Goal: Task Accomplishment & Management: Manage account settings

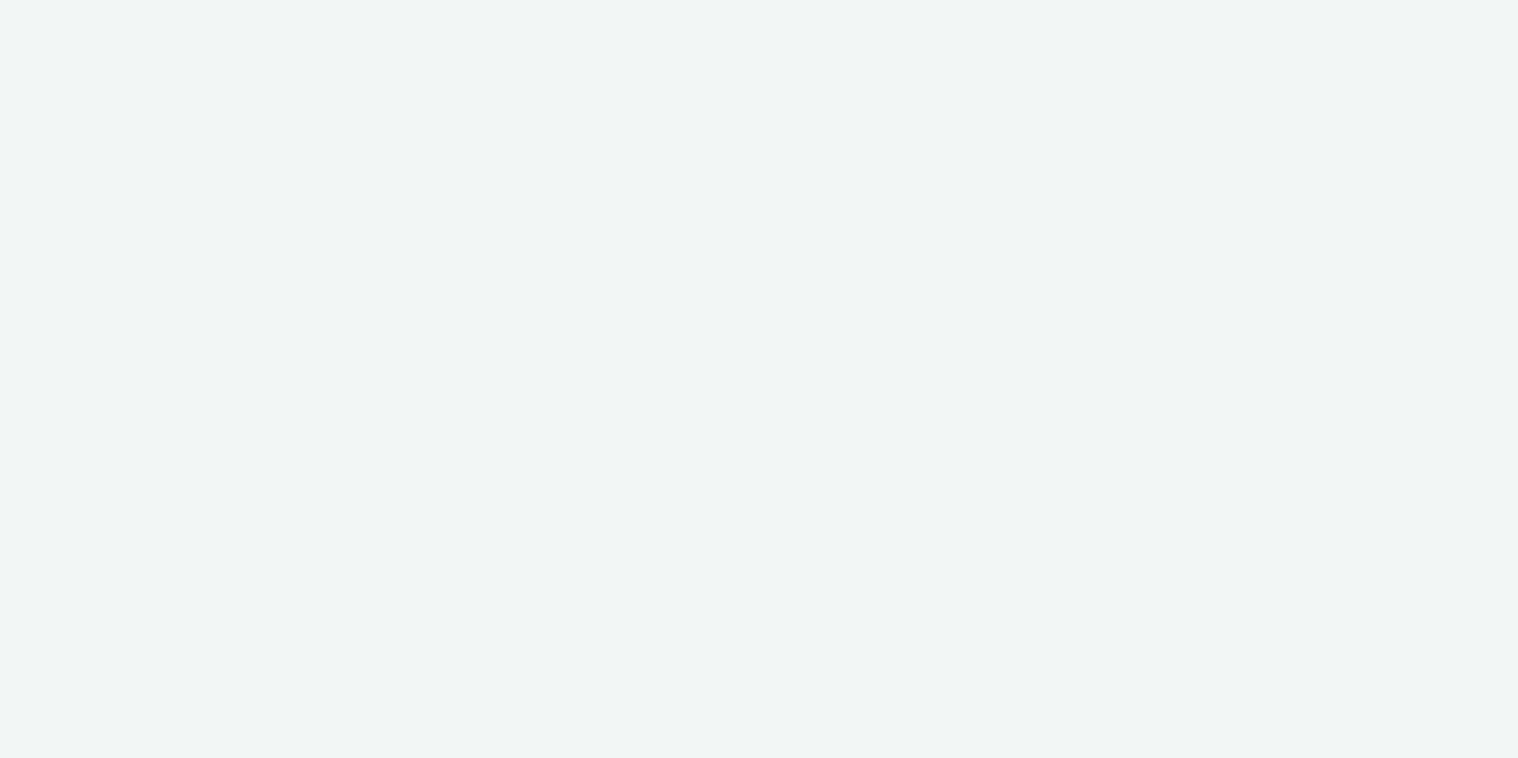
select select "11a7df10-284f-415c-b52a-427acf4c31ae"
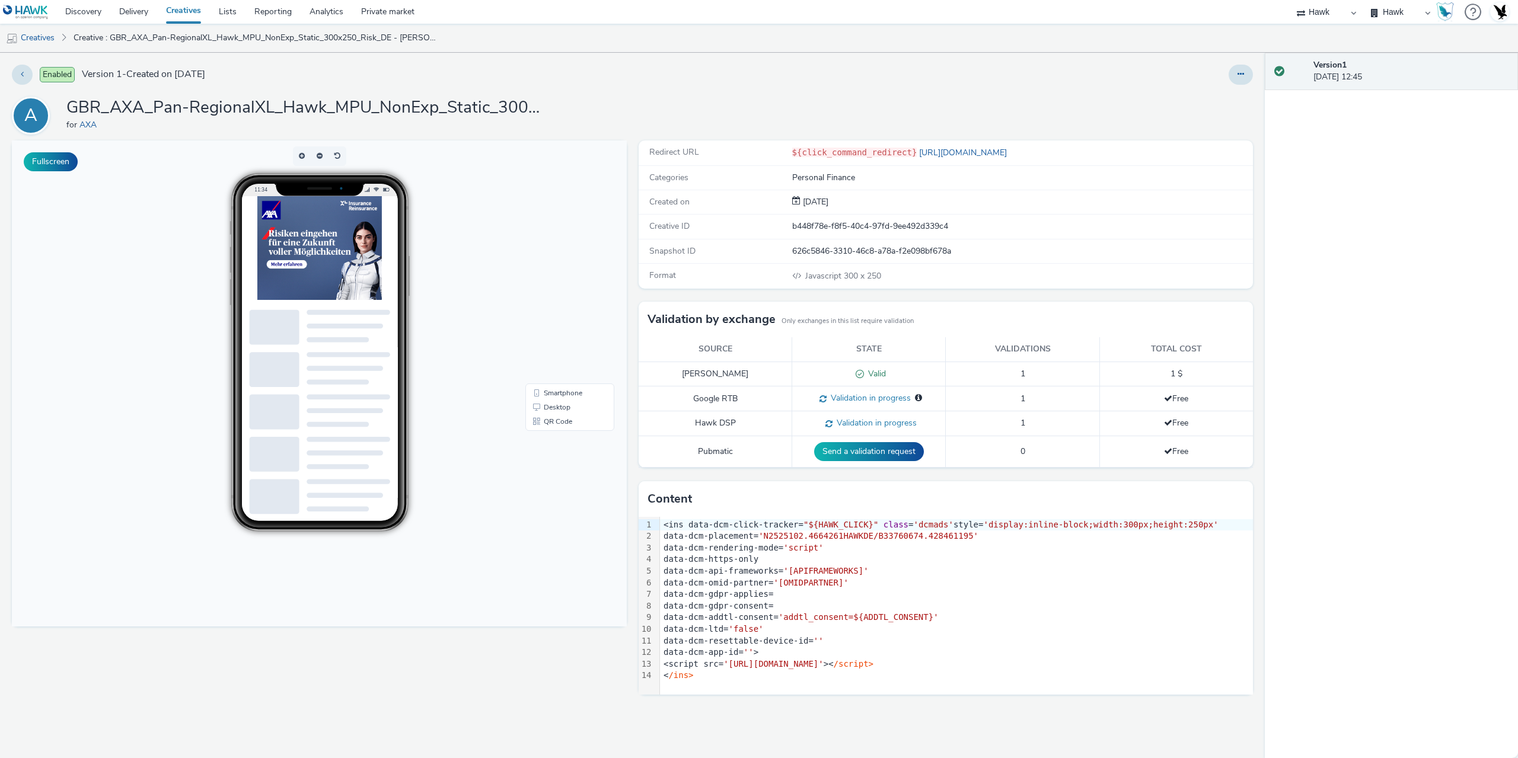
click at [922, 589] on div "data-dcm-gdpr-applies=" at bounding box center [956, 595] width 593 height 12
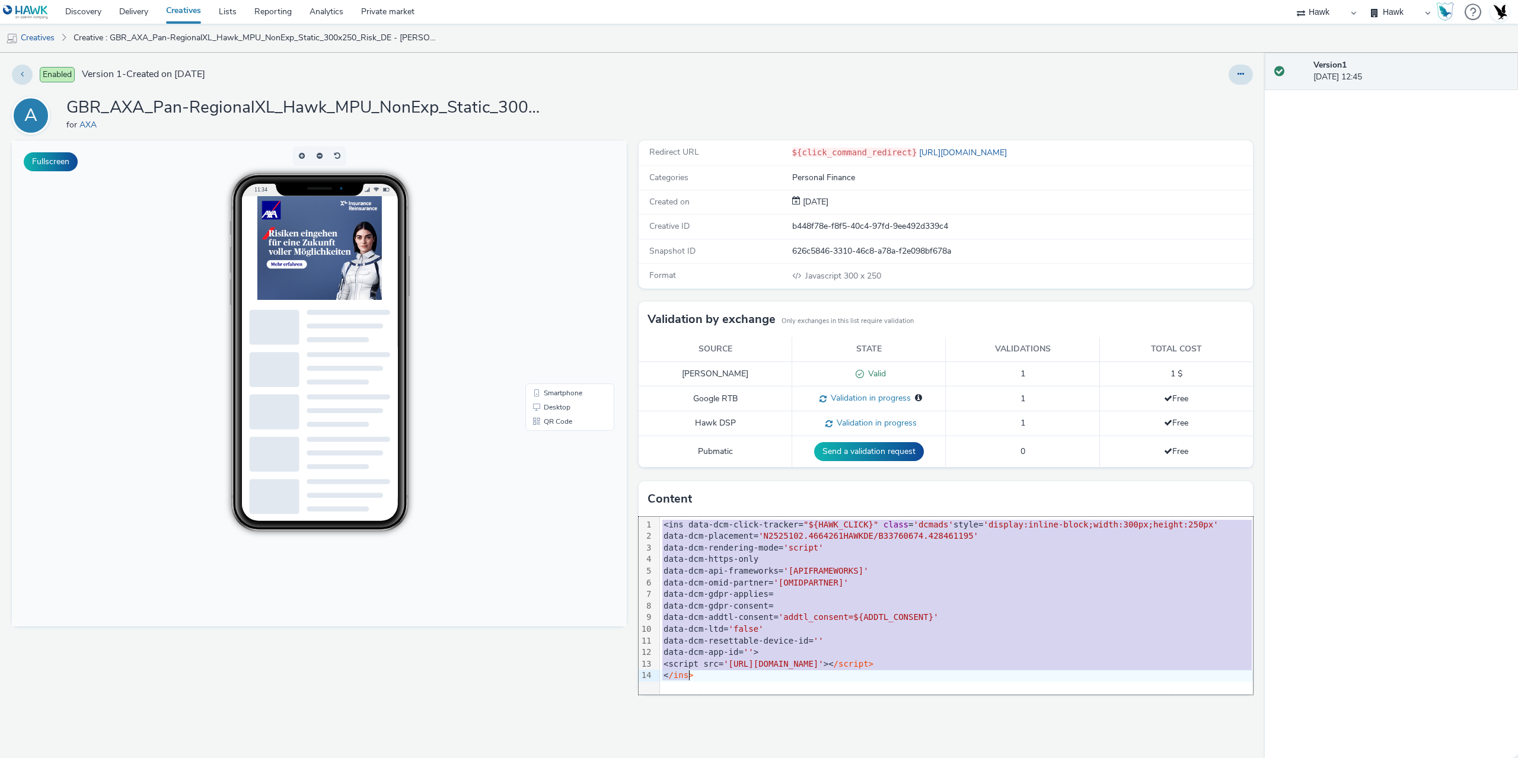
copy div "<ins data-dcm-click-tracker= "${HAWK_CLICK}" class = 'dcmads' style= 'display:i…"
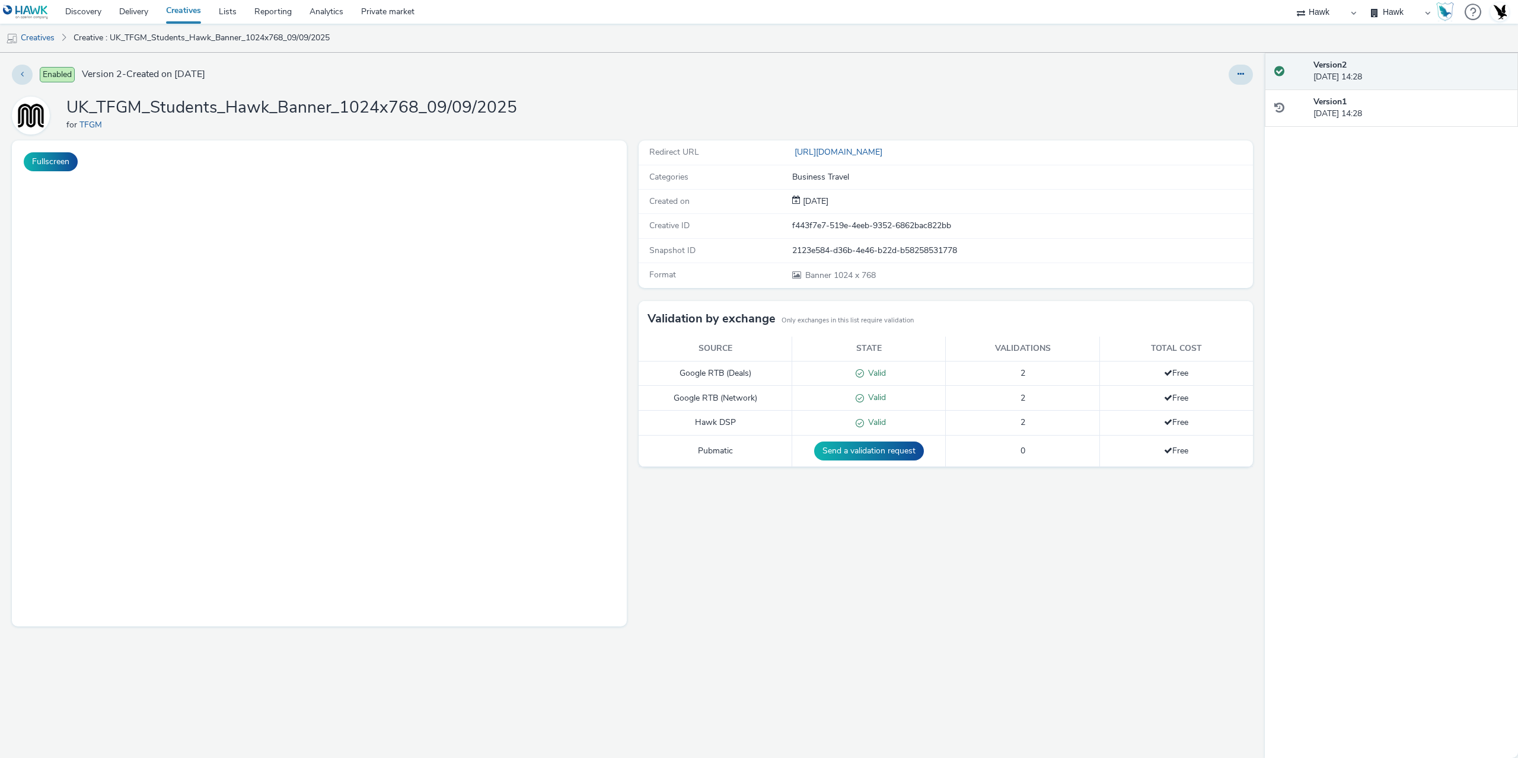
select select "11a7df10-284f-415c-b52a-427acf4c31ae"
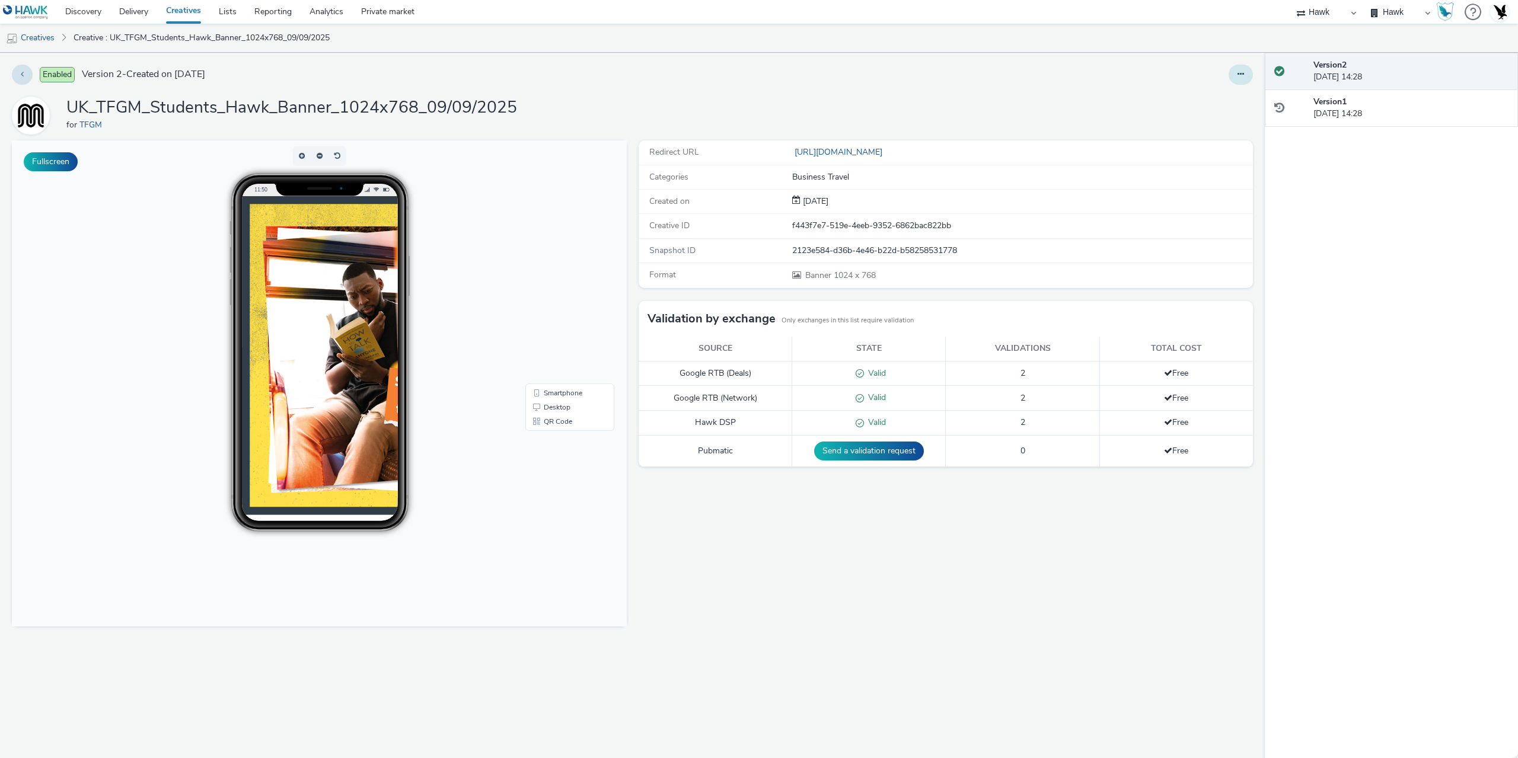
click at [1242, 72] on icon at bounding box center [1240, 74] width 7 height 8
click at [1196, 92] on link "Edit" at bounding box center [1208, 99] width 89 height 24
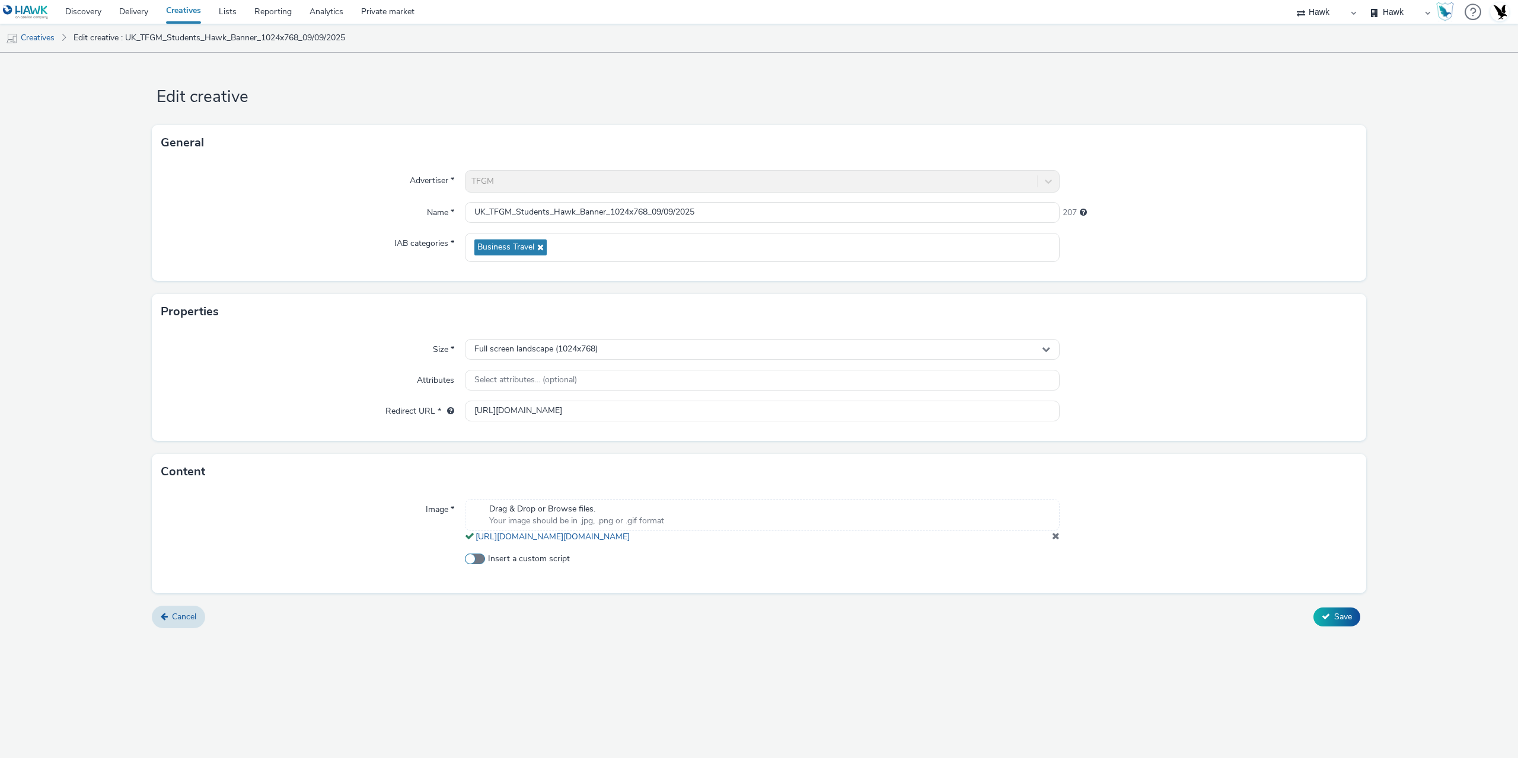
click at [487, 565] on label "Insert a custom script" at bounding box center [762, 559] width 595 height 12
click at [472, 563] on input "Insert a custom script" at bounding box center [469, 559] width 8 height 8
checkbox input "true"
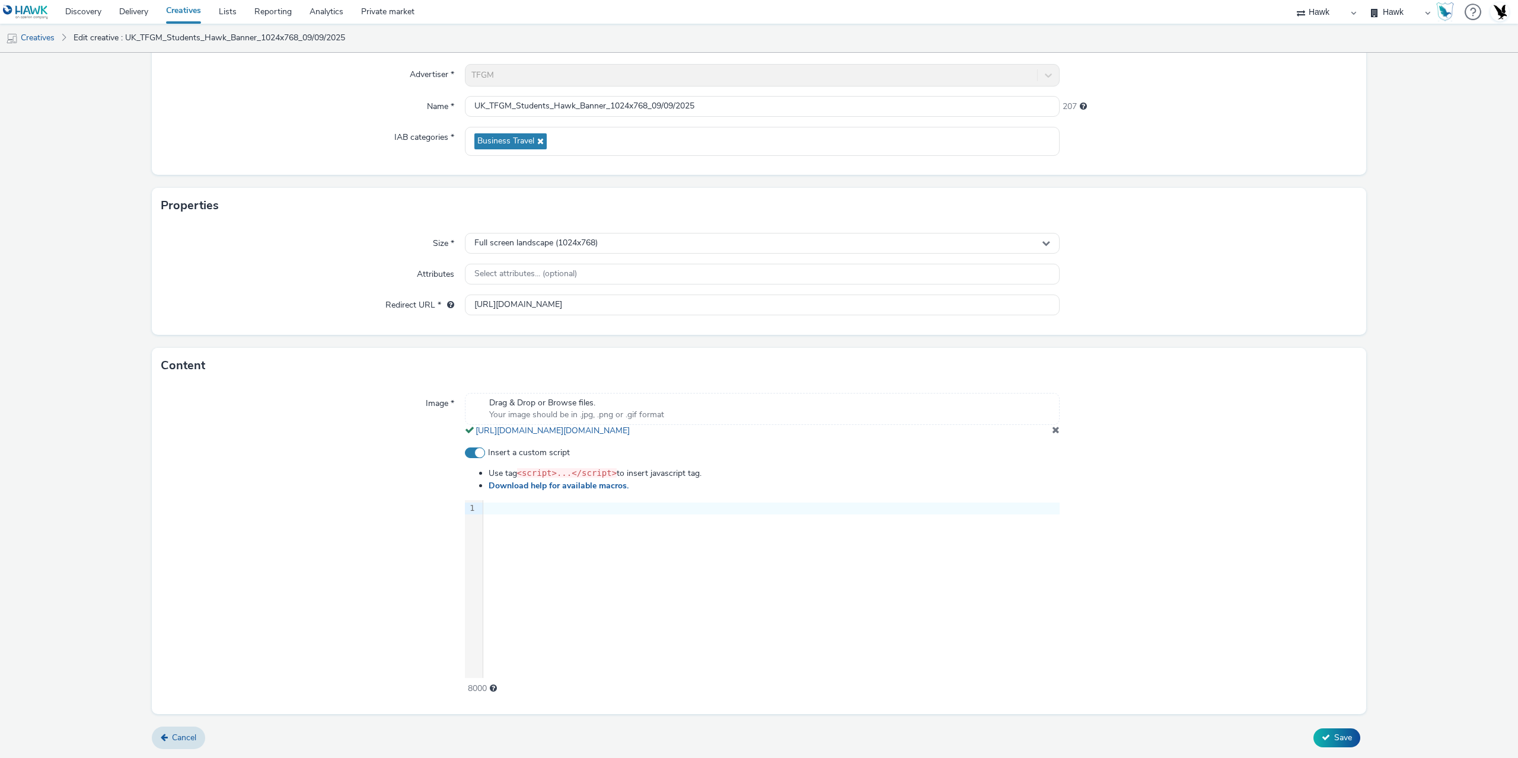
scroll to position [117, 0]
click at [757, 590] on div "9 1 ›" at bounding box center [762, 589] width 595 height 178
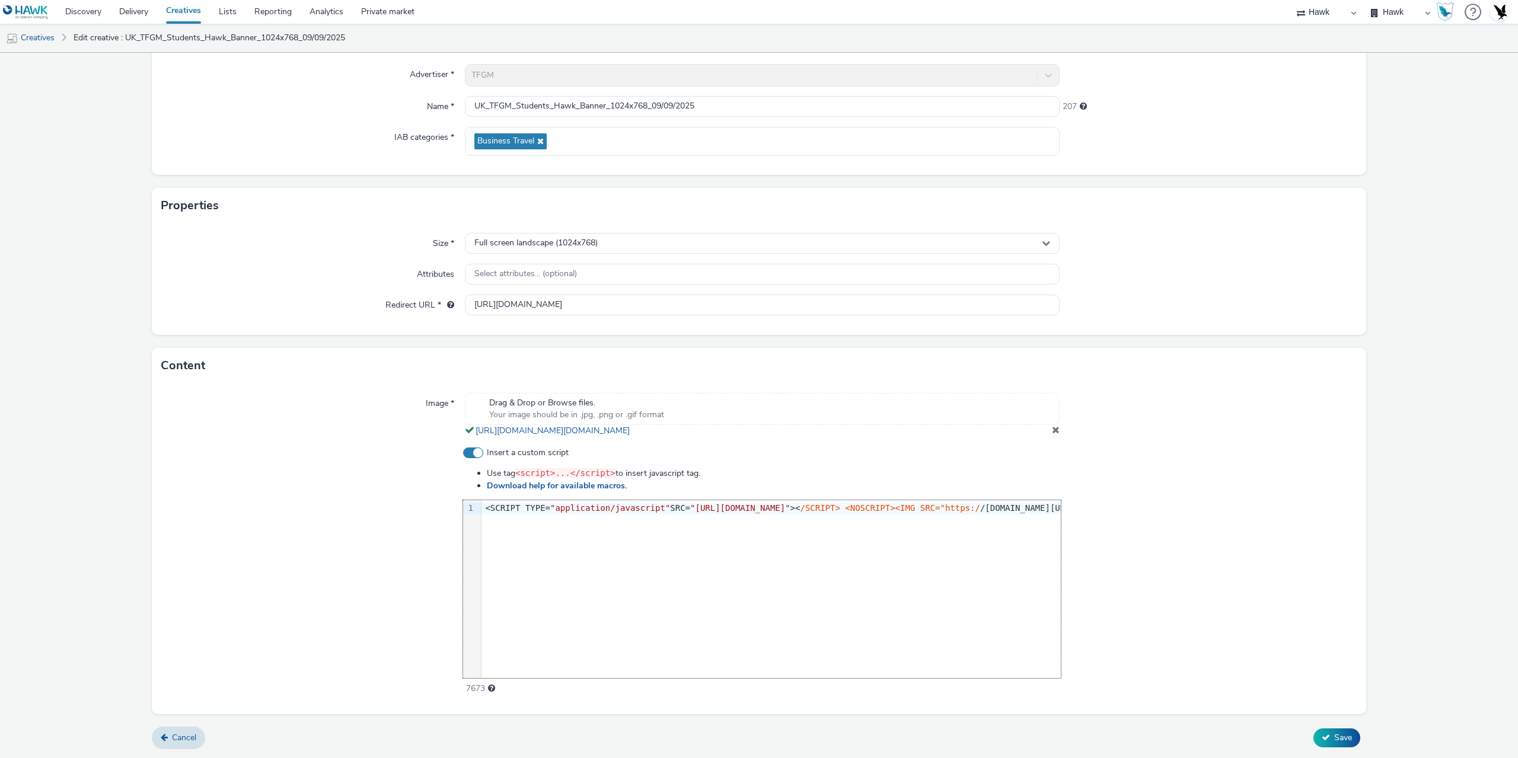
scroll to position [0, 921]
click at [1324, 737] on button "Save" at bounding box center [1336, 738] width 47 height 19
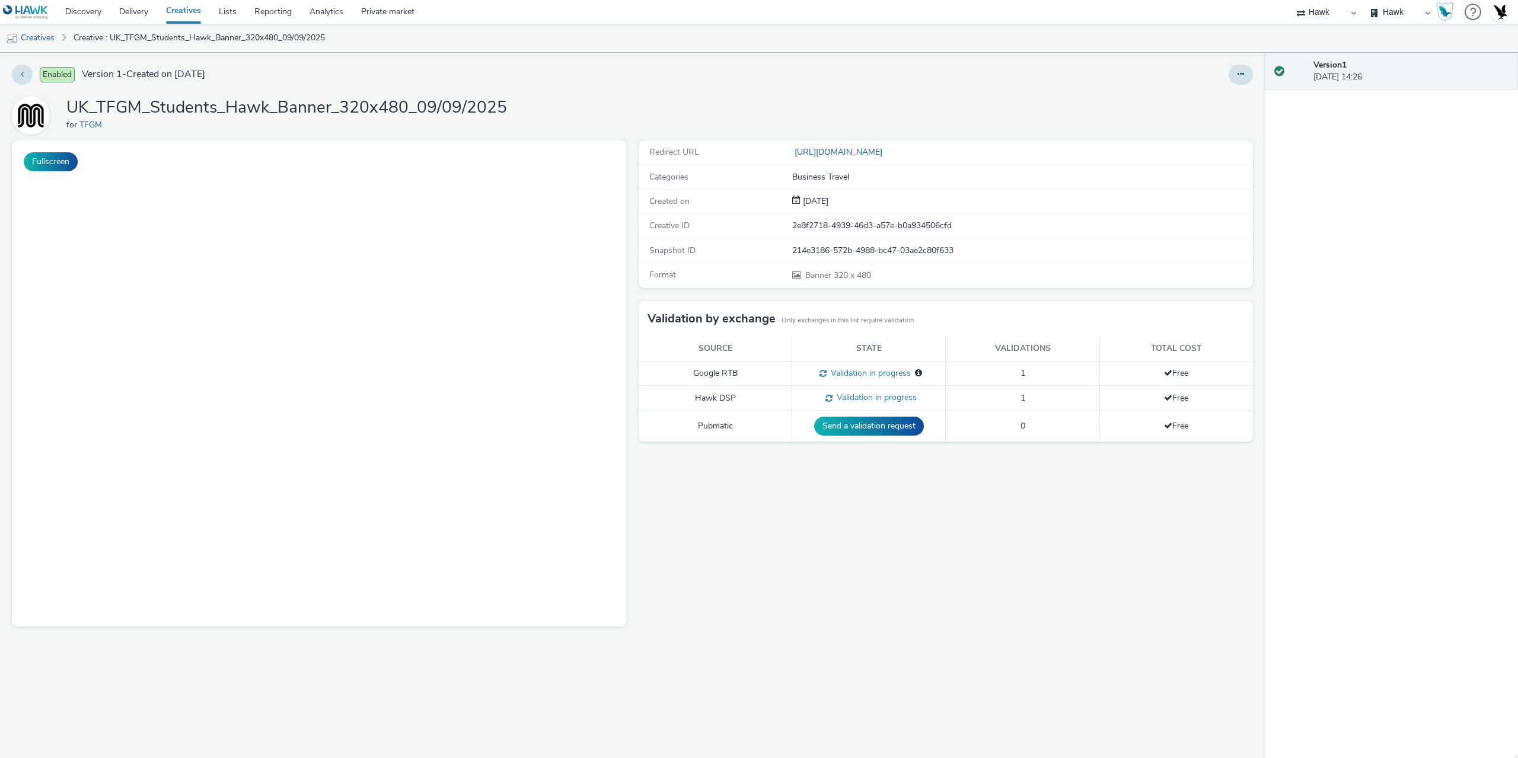
select select "11a7df10-284f-415c-b52a-427acf4c31ae"
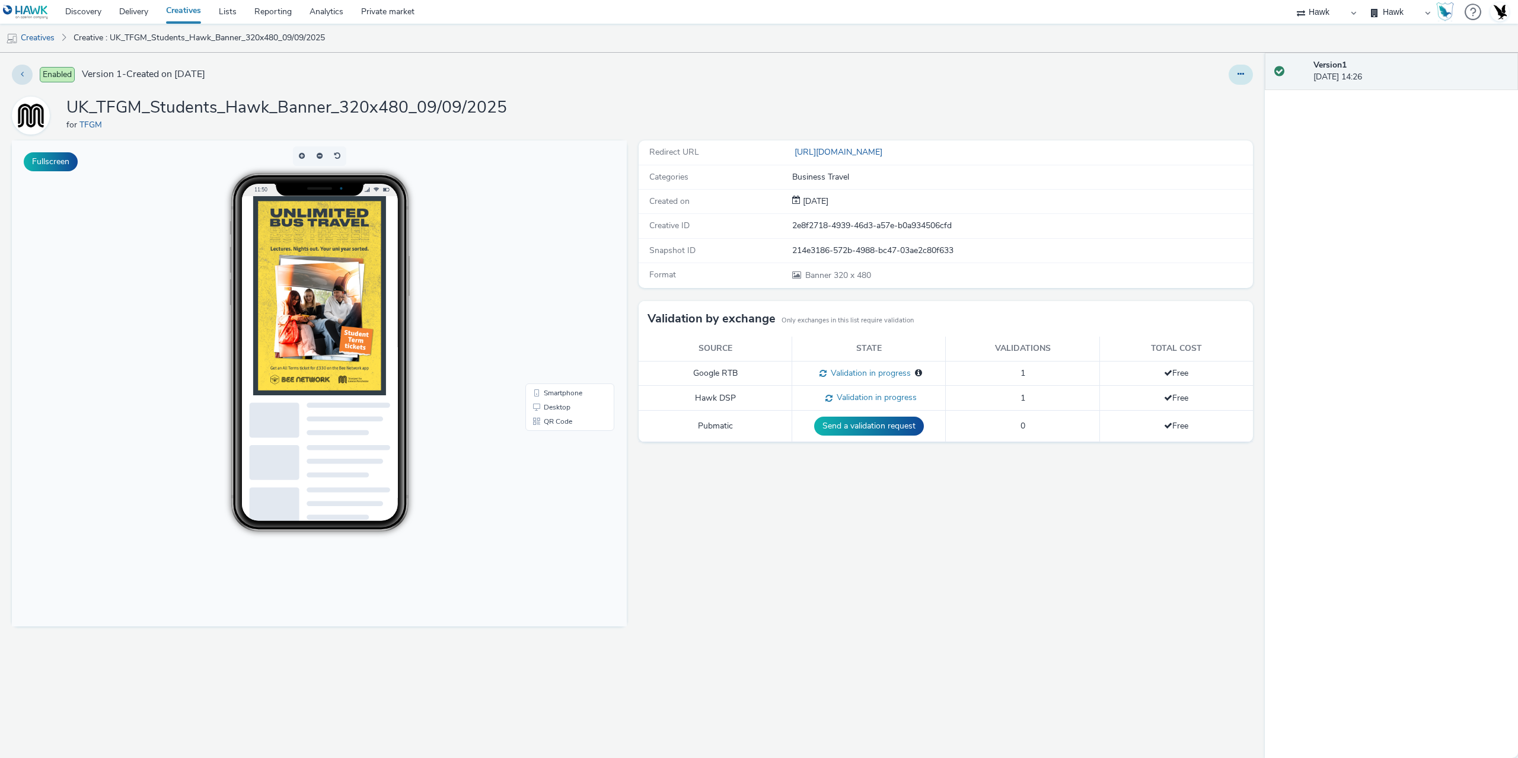
click at [1236, 69] on button at bounding box center [1240, 75] width 24 height 20
click at [1200, 91] on link "Edit" at bounding box center [1208, 99] width 89 height 24
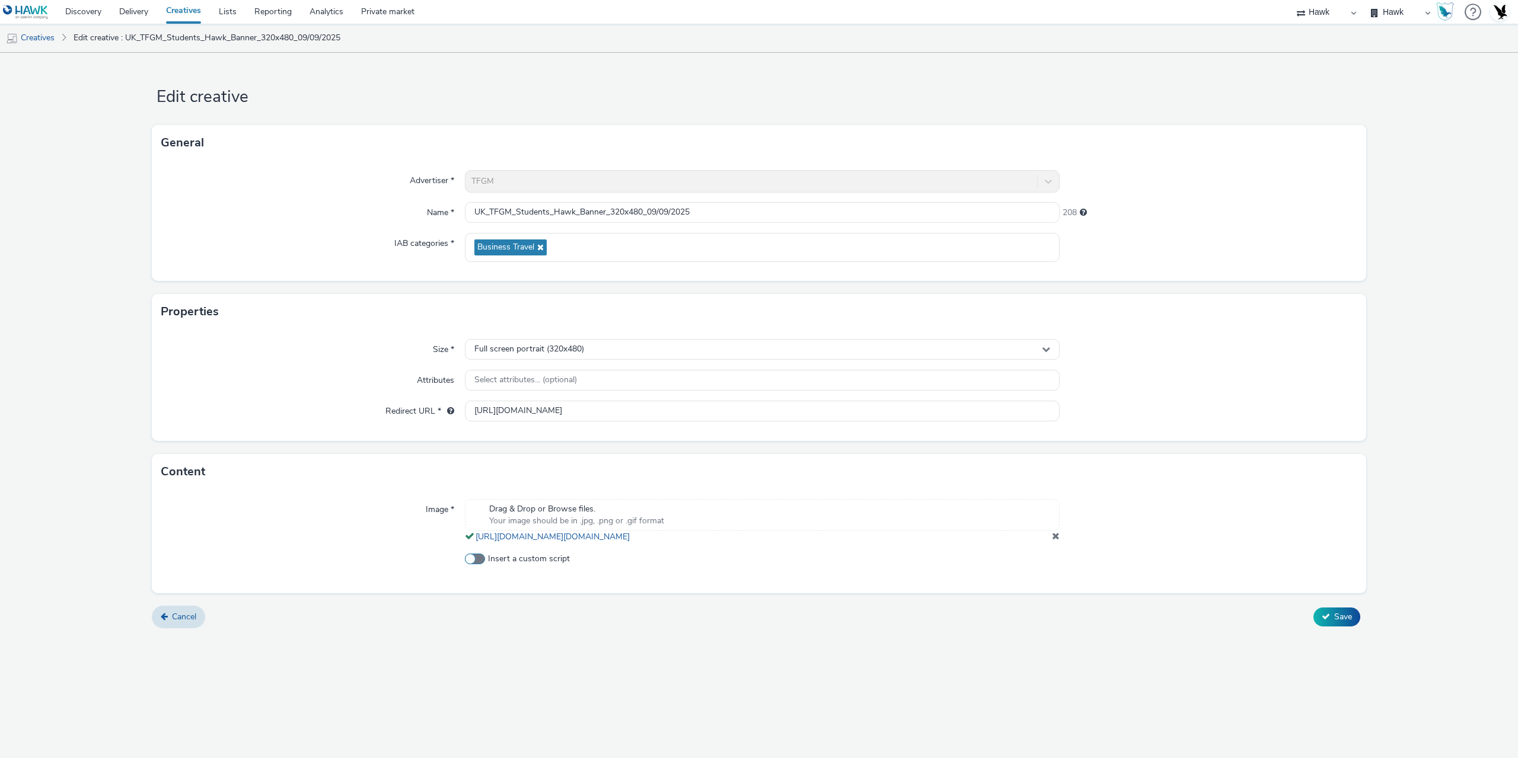
click at [486, 565] on label "Insert a custom script" at bounding box center [762, 559] width 595 height 12
click at [472, 563] on input "Insert a custom script" at bounding box center [469, 559] width 8 height 8
checkbox input "true"
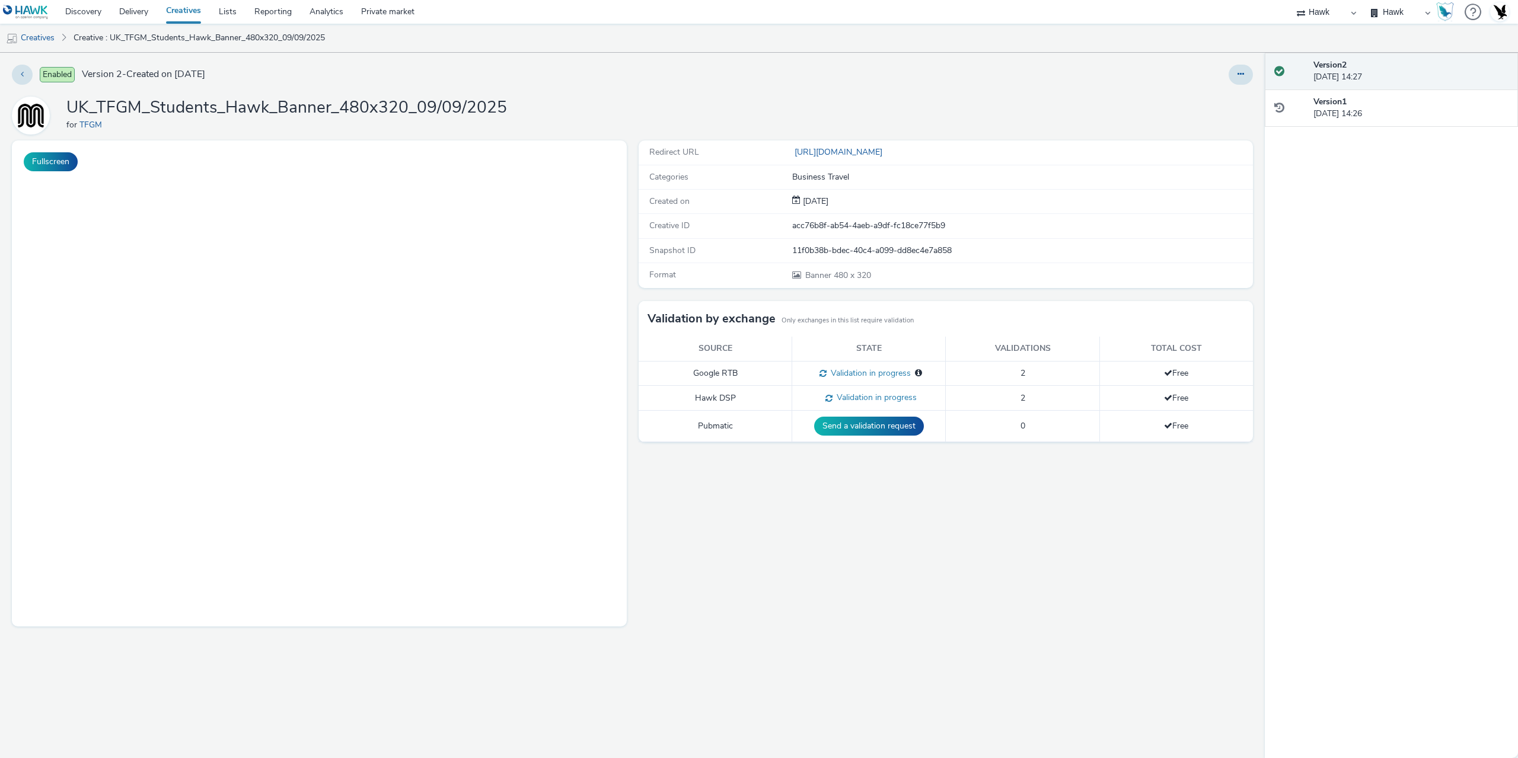
select select "11a7df10-284f-415c-b52a-427acf4c31ae"
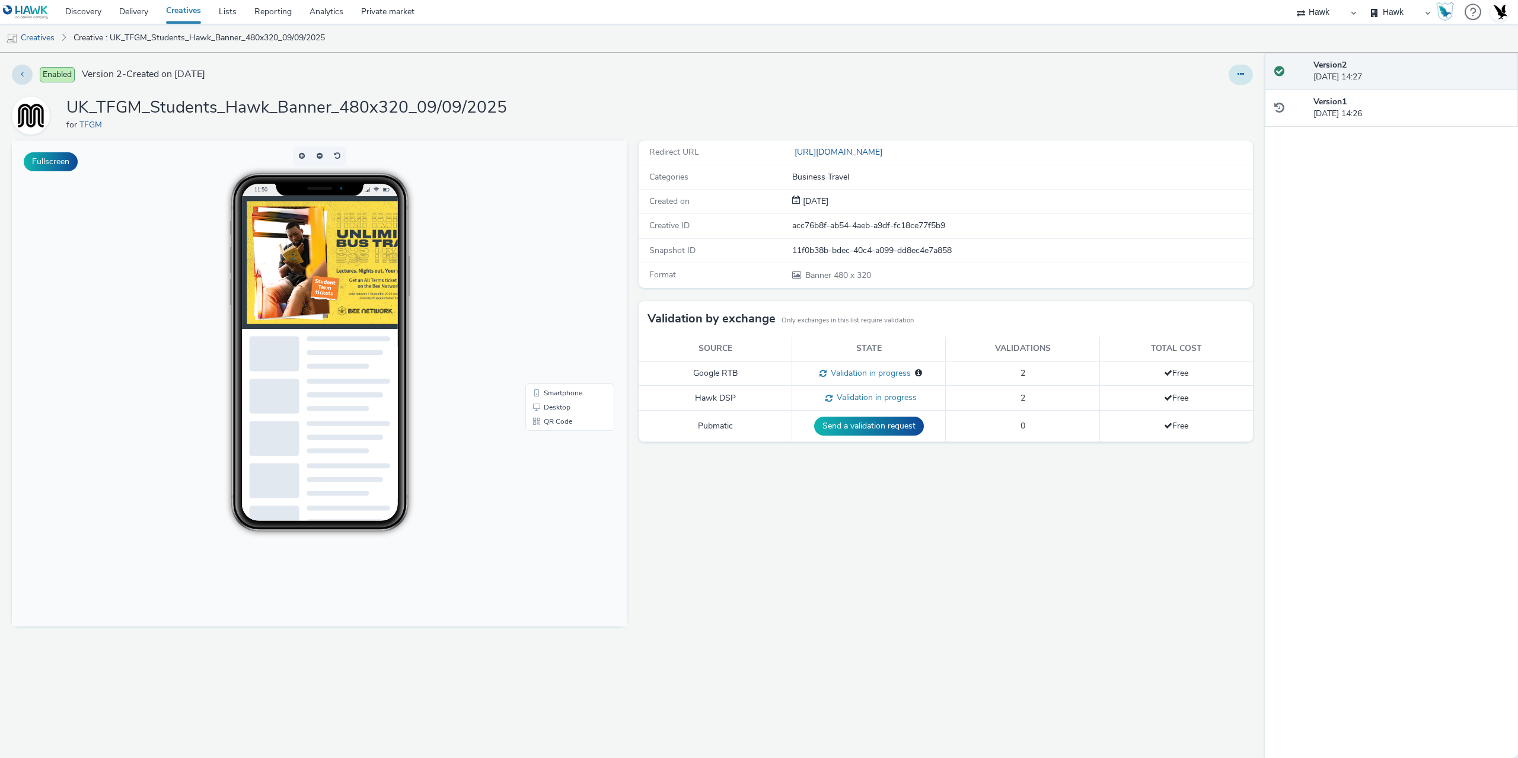
click at [1245, 77] on button at bounding box center [1240, 75] width 24 height 20
click at [1215, 91] on link "Edit" at bounding box center [1208, 99] width 89 height 24
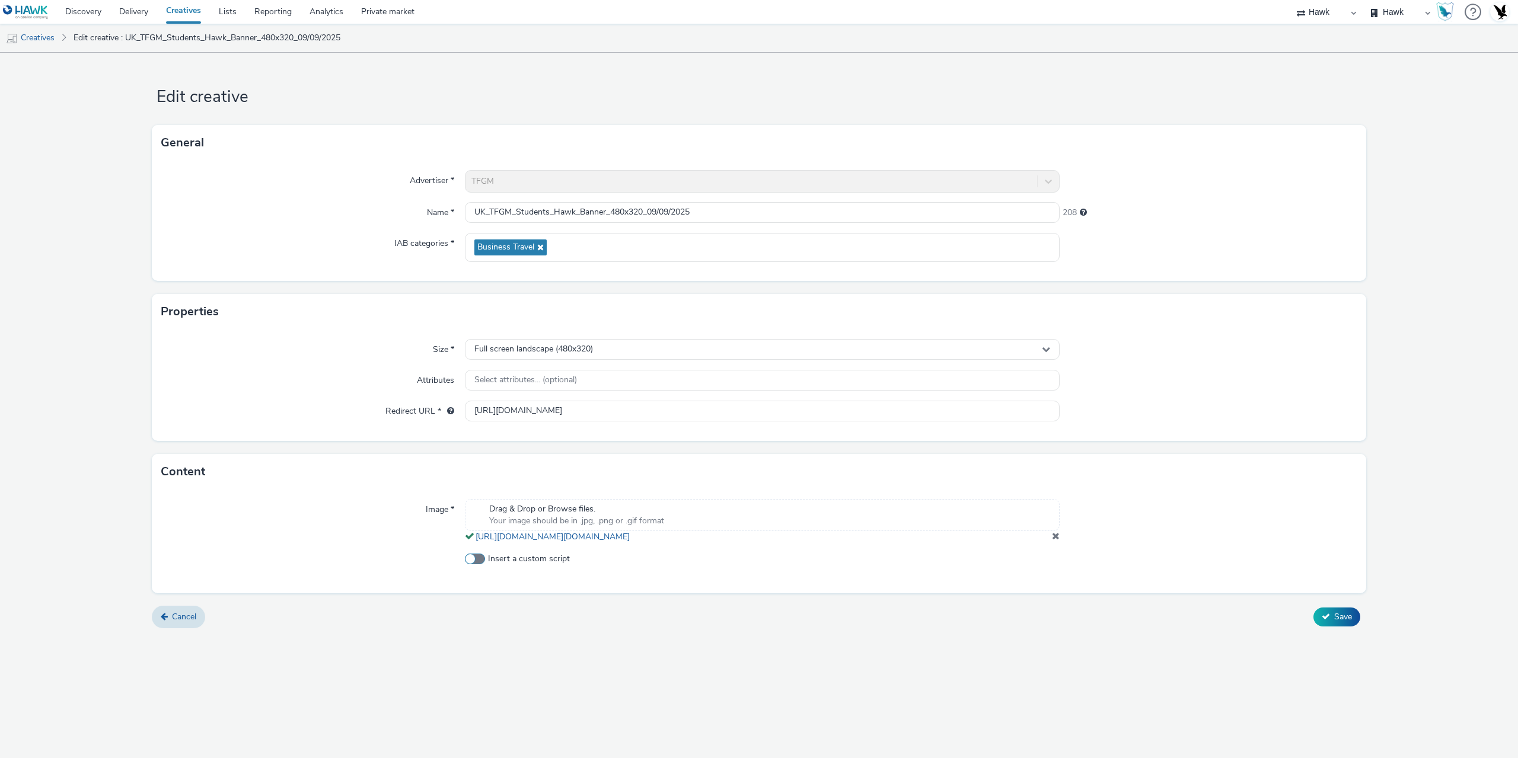
click at [483, 564] on span at bounding box center [475, 559] width 20 height 11
click at [472, 563] on input "Insert a custom script" at bounding box center [469, 559] width 8 height 8
checkbox input "true"
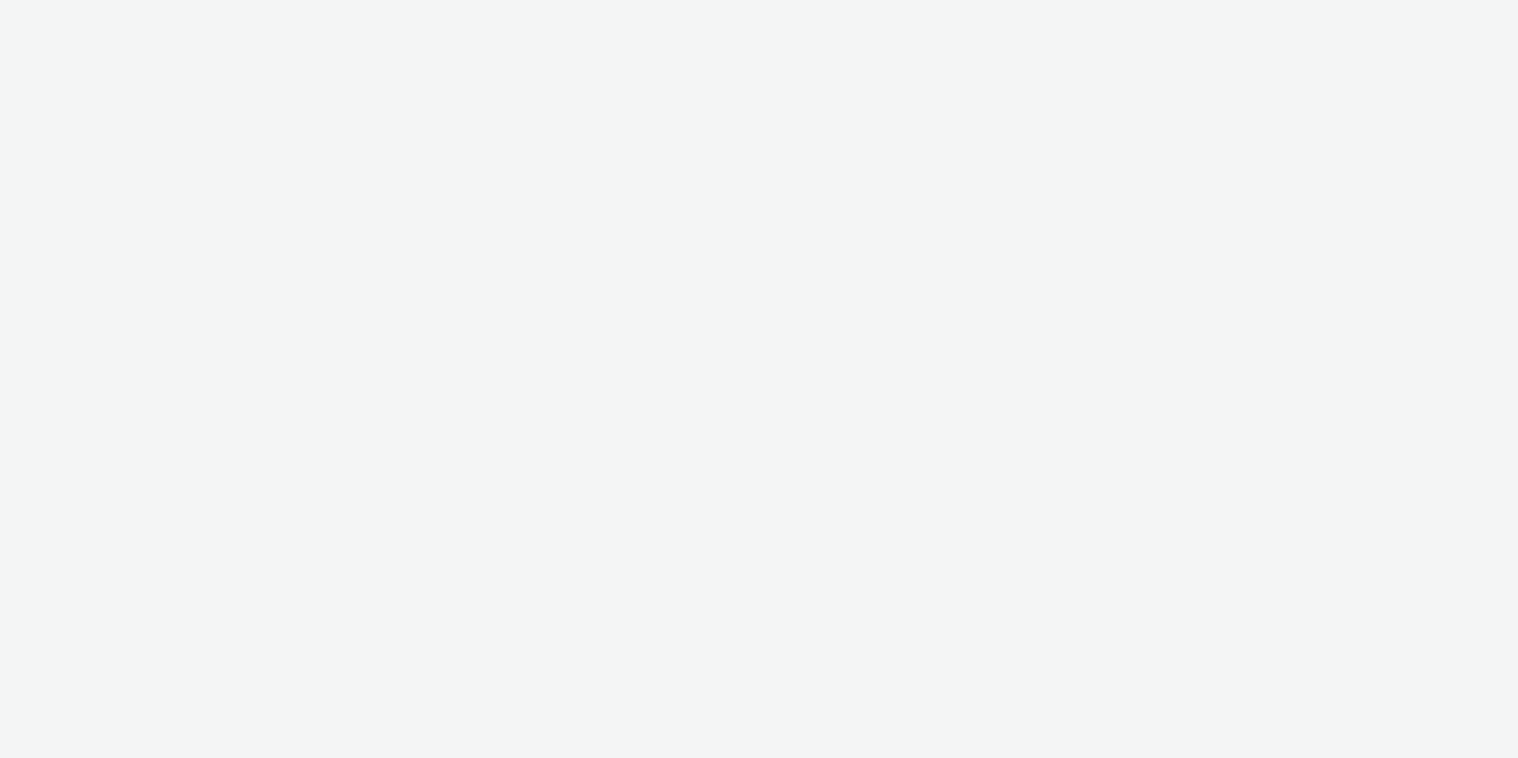
select select "11a7df10-284f-415c-b52a-427acf4c31ae"
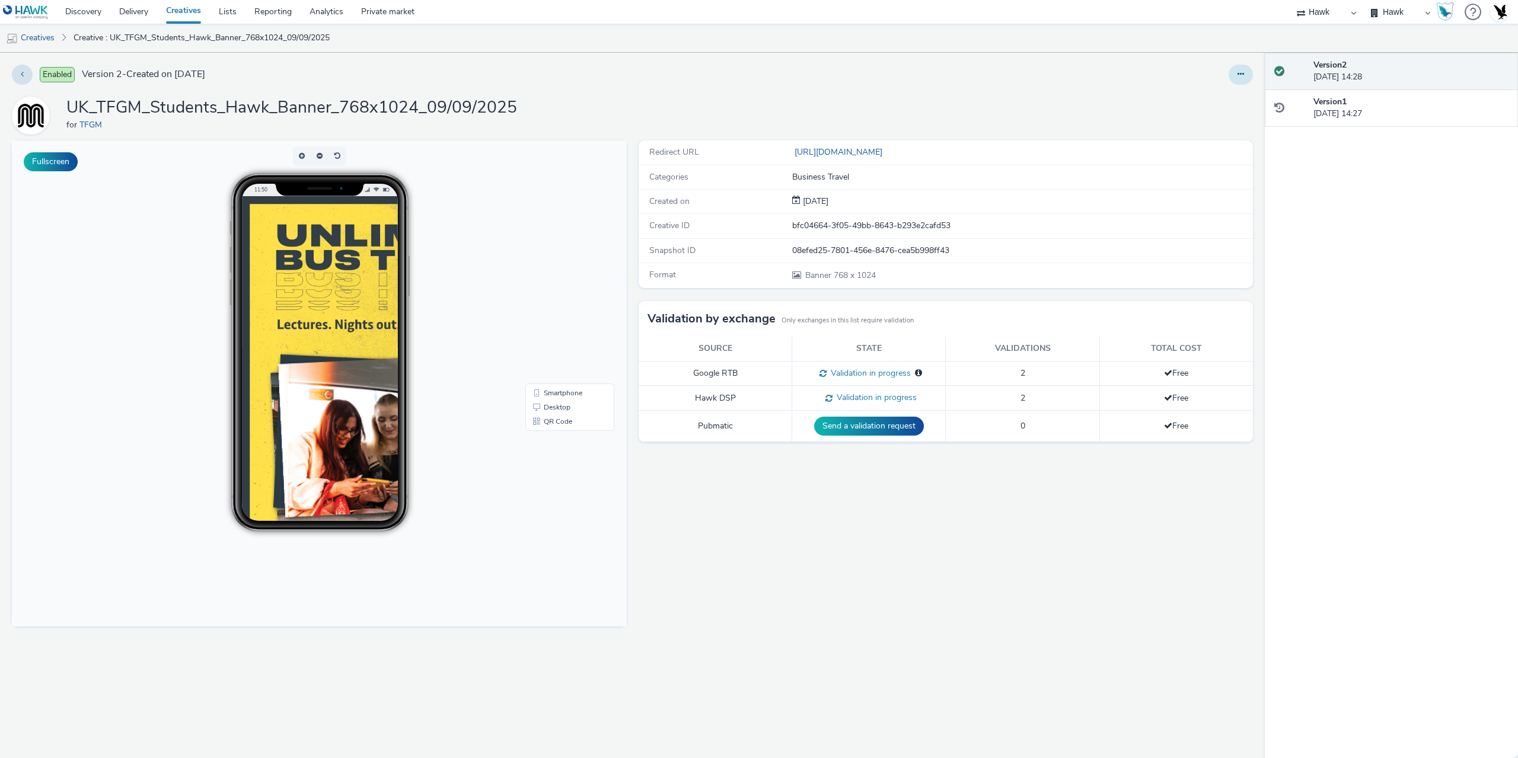
click at [1241, 70] on icon at bounding box center [1240, 74] width 7 height 8
click at [1202, 99] on link "Edit" at bounding box center [1208, 99] width 89 height 24
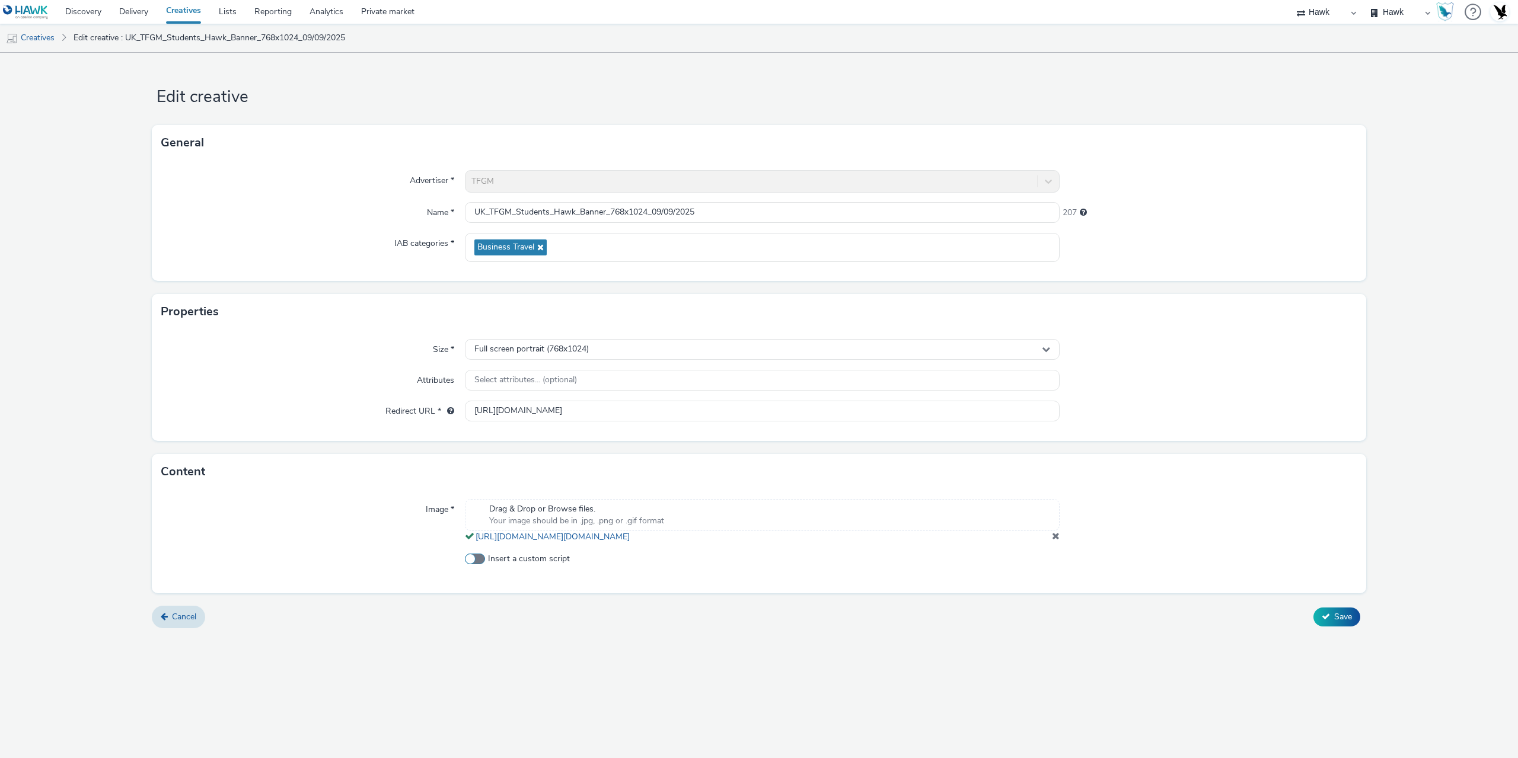
click at [465, 564] on span at bounding box center [475, 559] width 20 height 11
click at [465, 563] on input "Insert a custom script" at bounding box center [469, 559] width 8 height 8
checkbox input "true"
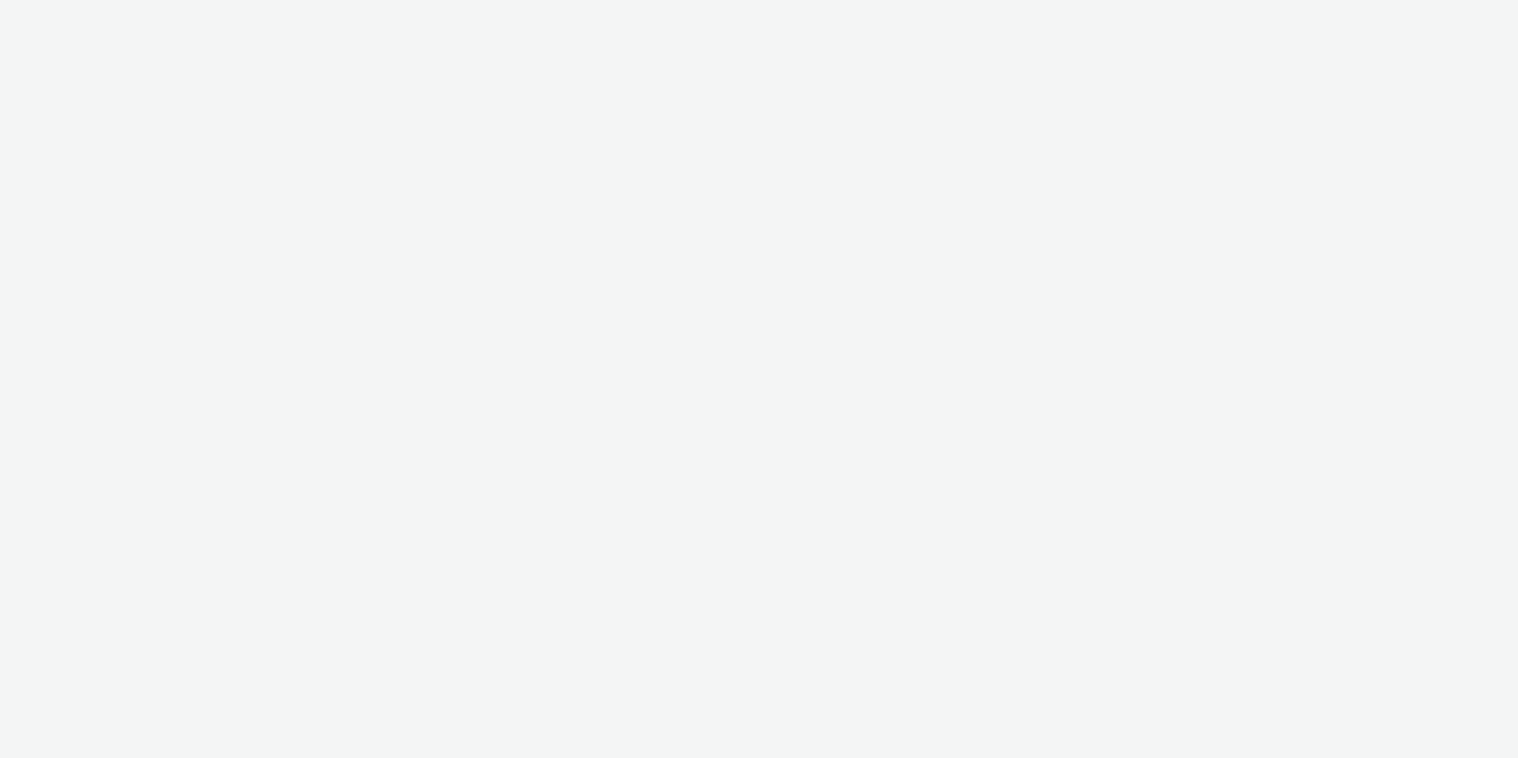
select select "11a7df10-284f-415c-b52a-427acf4c31ae"
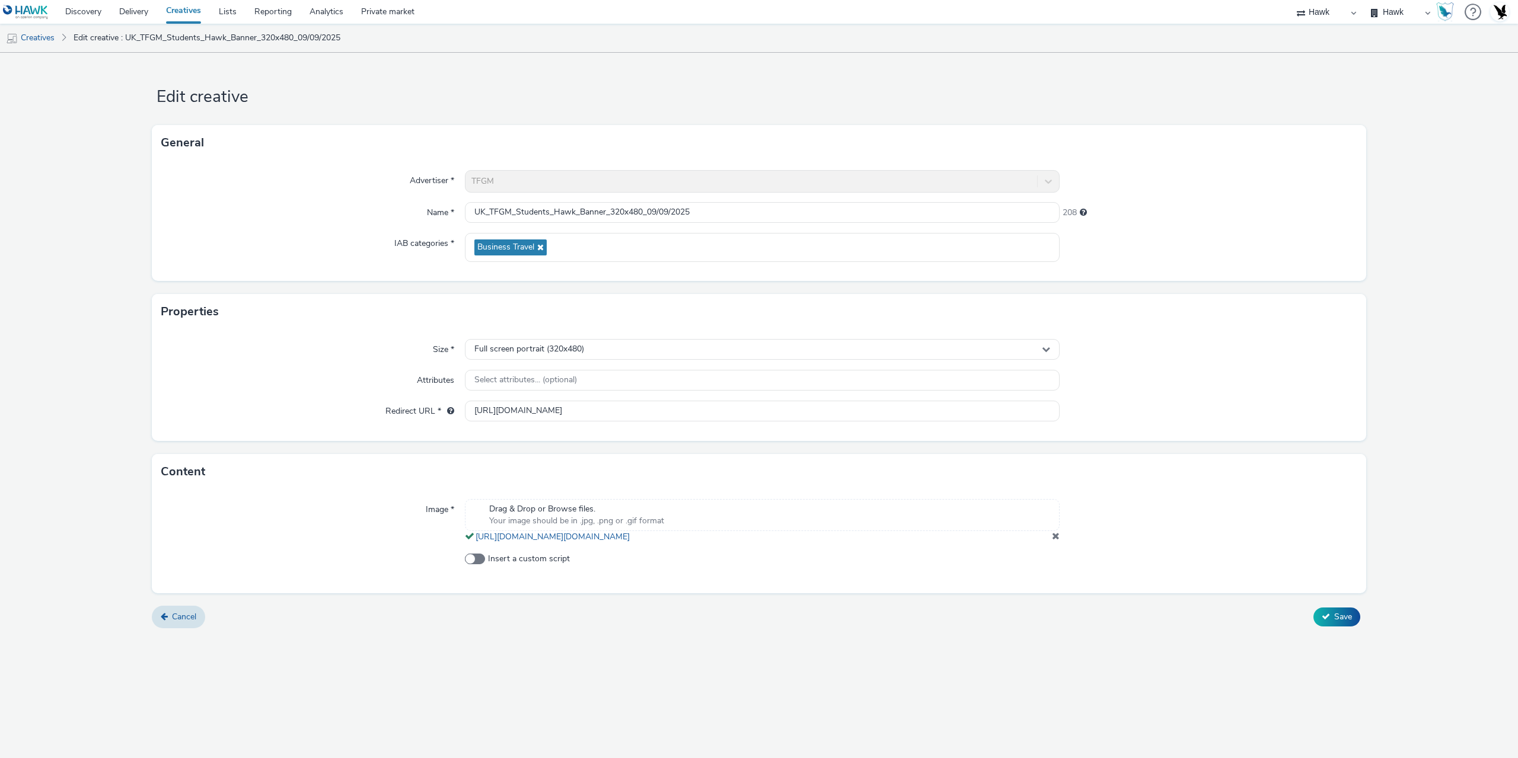
click at [510, 574] on div "Insert a custom script" at bounding box center [762, 563] width 595 height 21
click at [475, 564] on span at bounding box center [475, 559] width 20 height 11
click at [472, 563] on input "Insert a custom script" at bounding box center [469, 559] width 8 height 8
checkbox input "true"
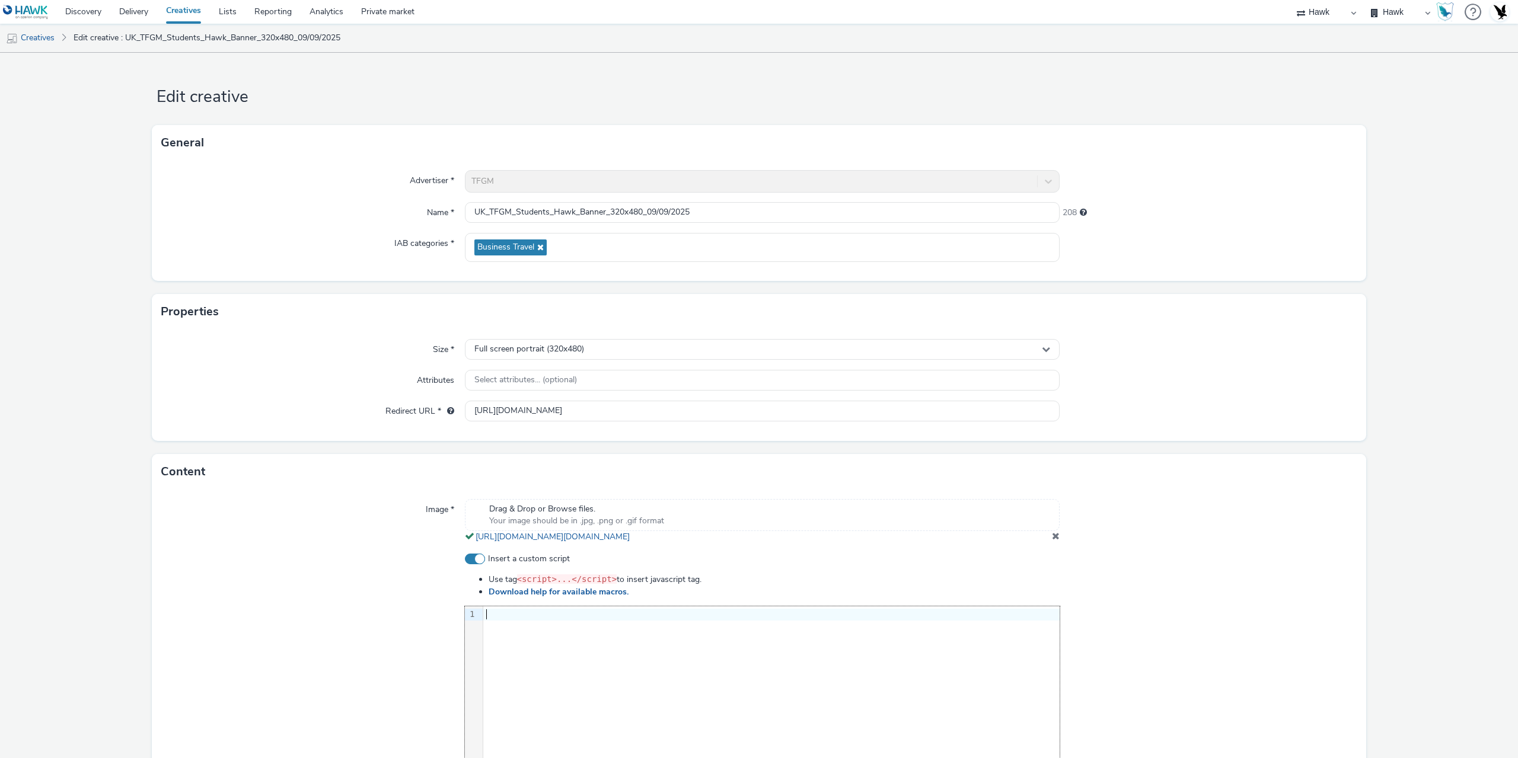
click at [629, 684] on div "9 1 ›" at bounding box center [762, 695] width 595 height 178
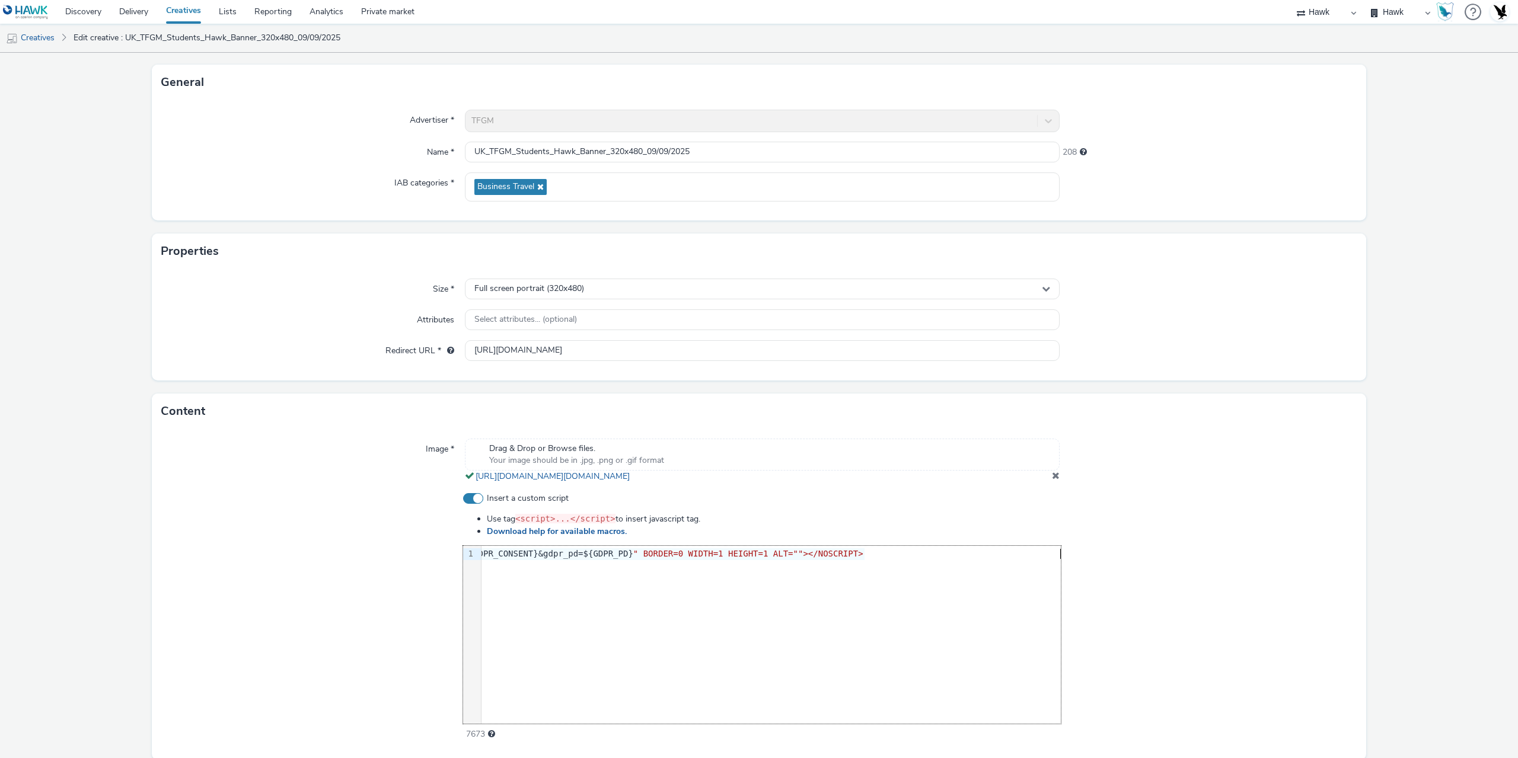
scroll to position [117, 0]
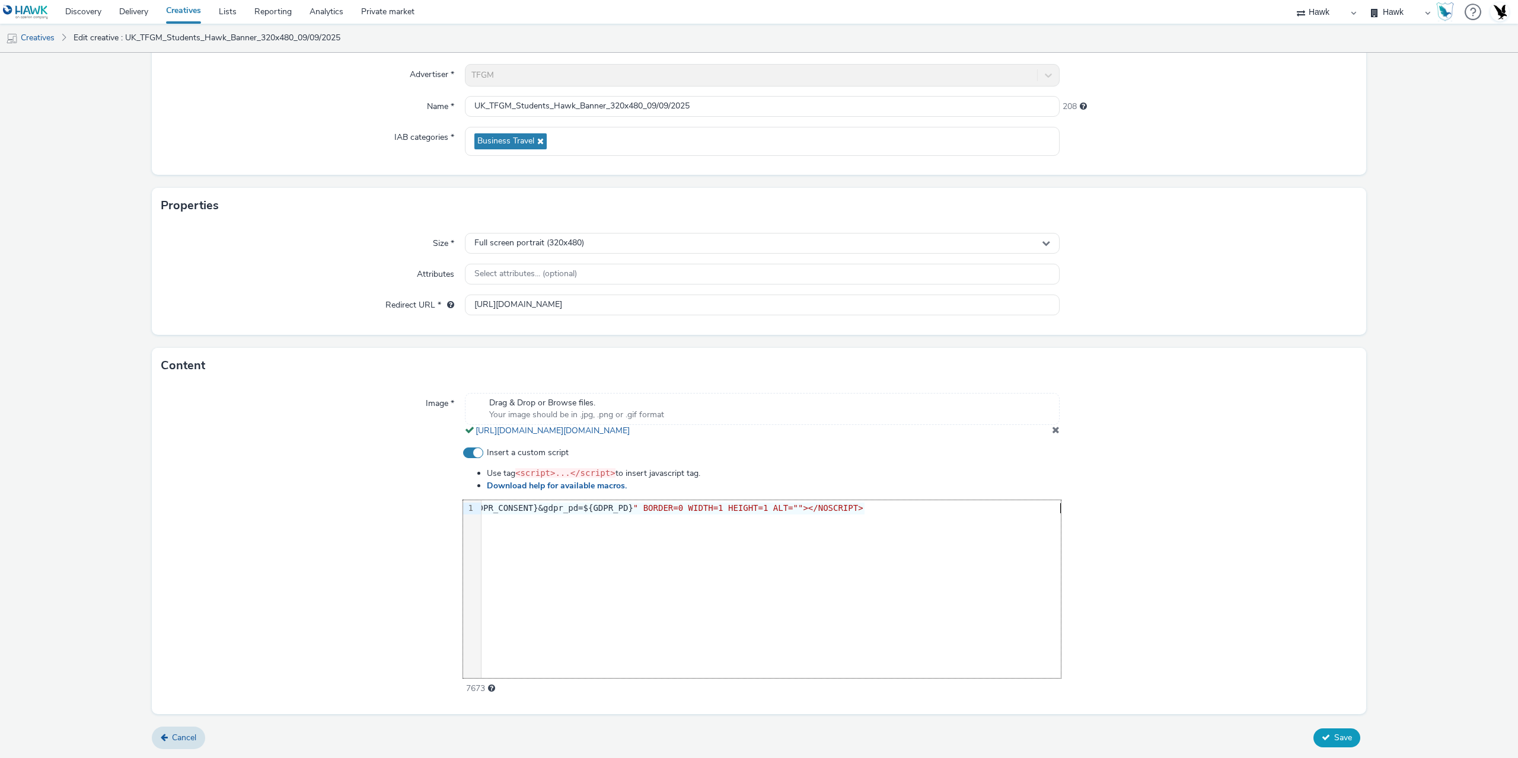
click at [1334, 740] on span "Save" at bounding box center [1343, 737] width 18 height 11
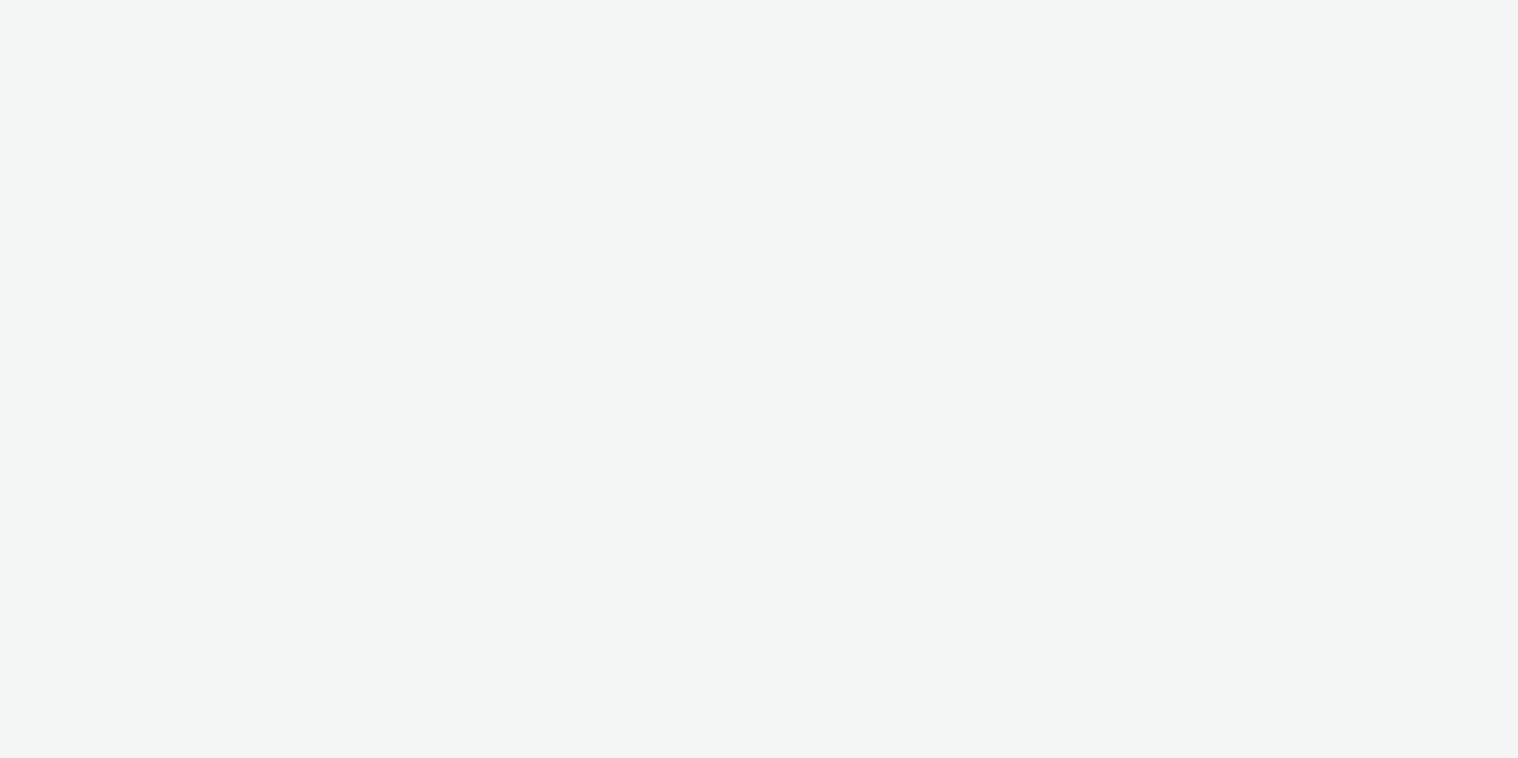
select select "11a7df10-284f-415c-b52a-427acf4c31ae"
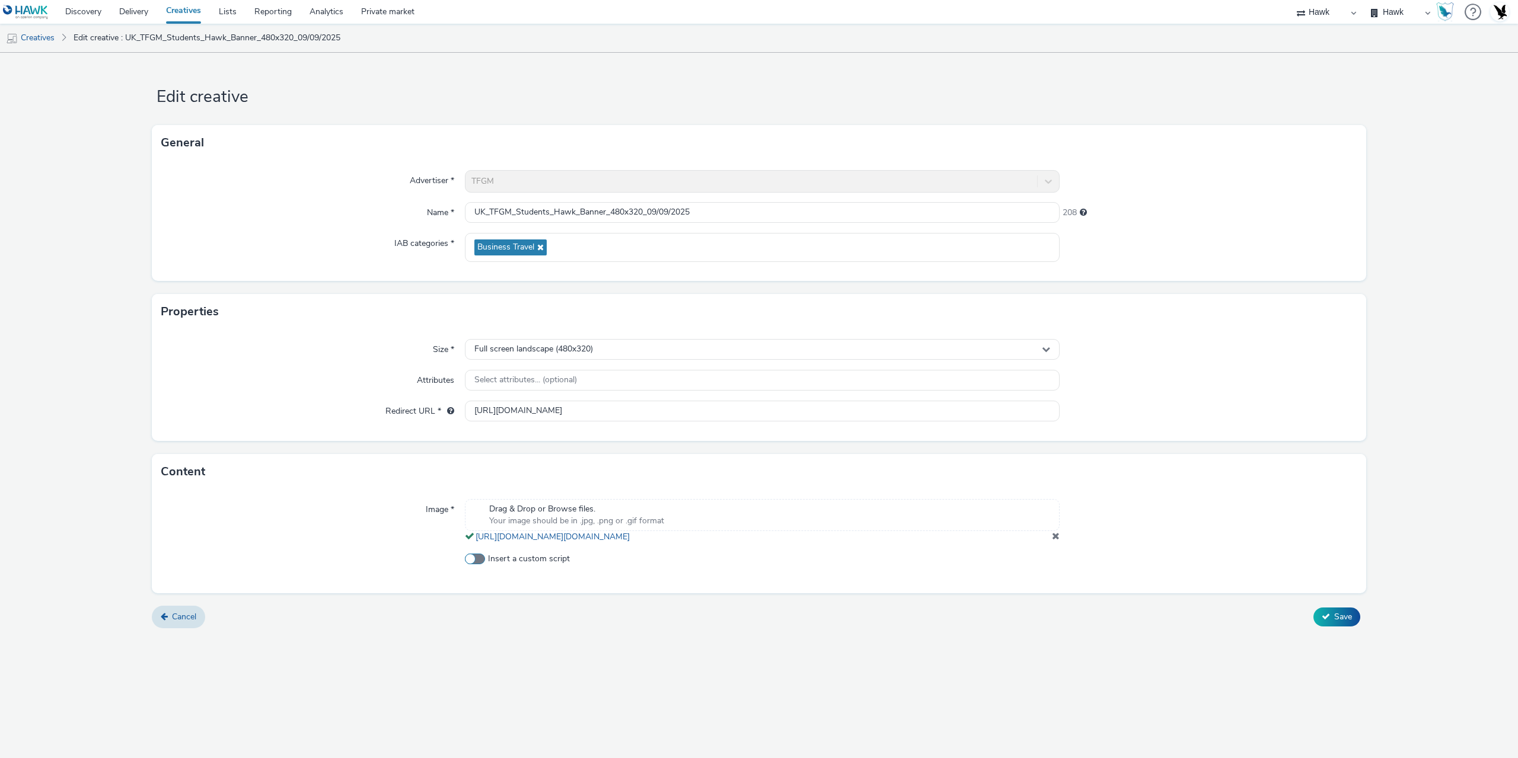
click at [482, 564] on span at bounding box center [475, 559] width 20 height 11
click at [472, 563] on input "Insert a custom script" at bounding box center [469, 559] width 8 height 8
checkbox input "true"
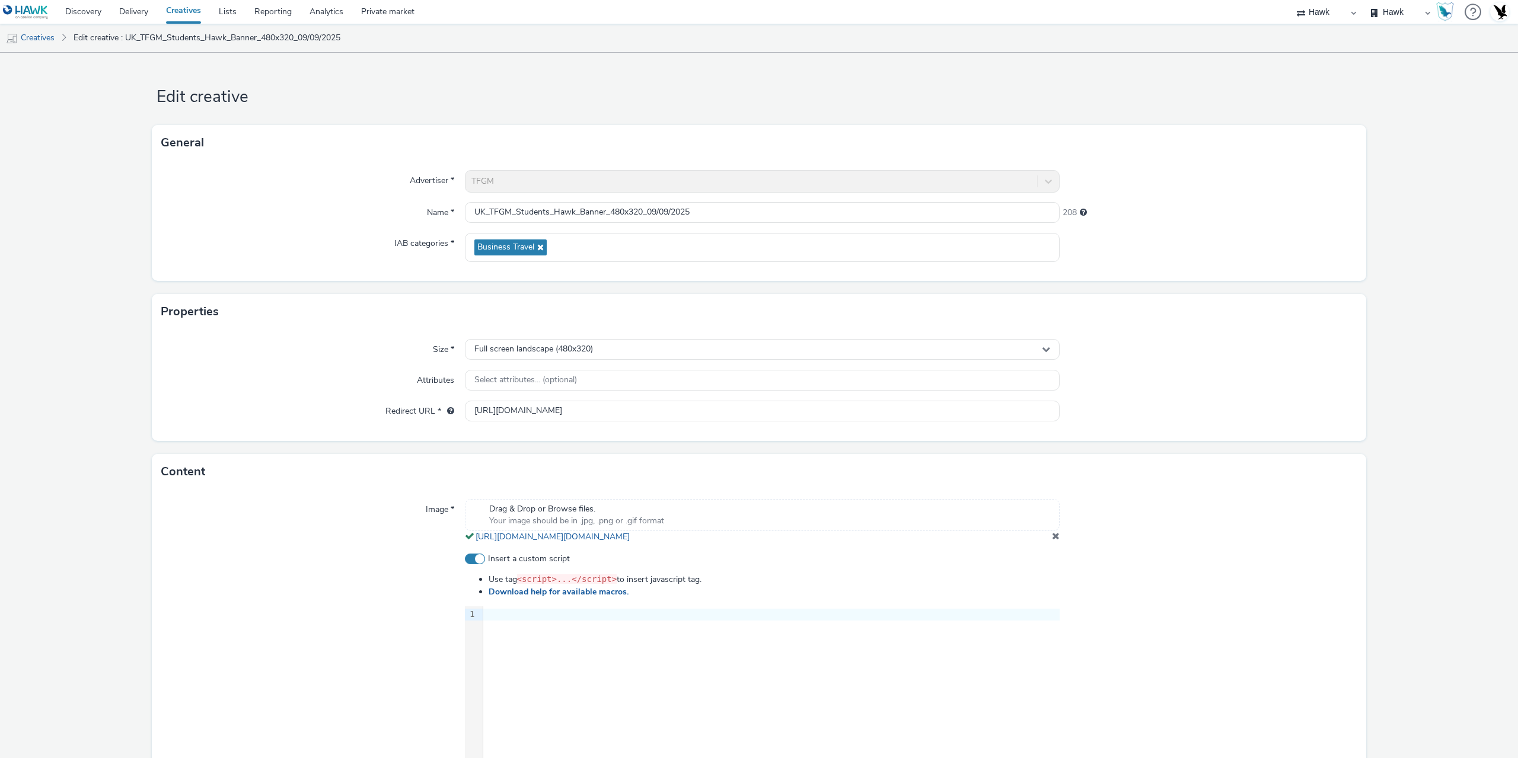
click at [621, 663] on div "9 1 ›" at bounding box center [762, 695] width 595 height 178
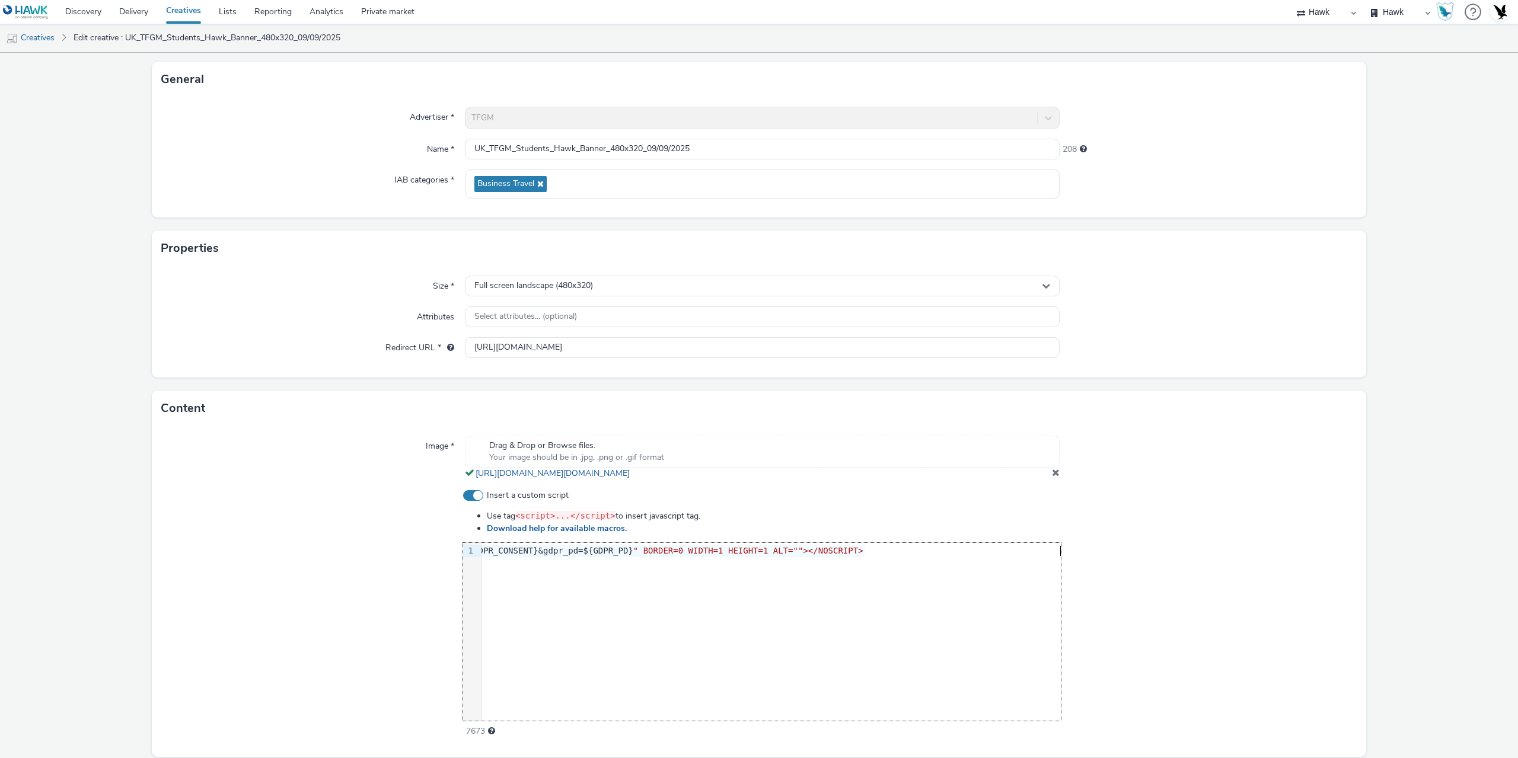
scroll to position [117, 0]
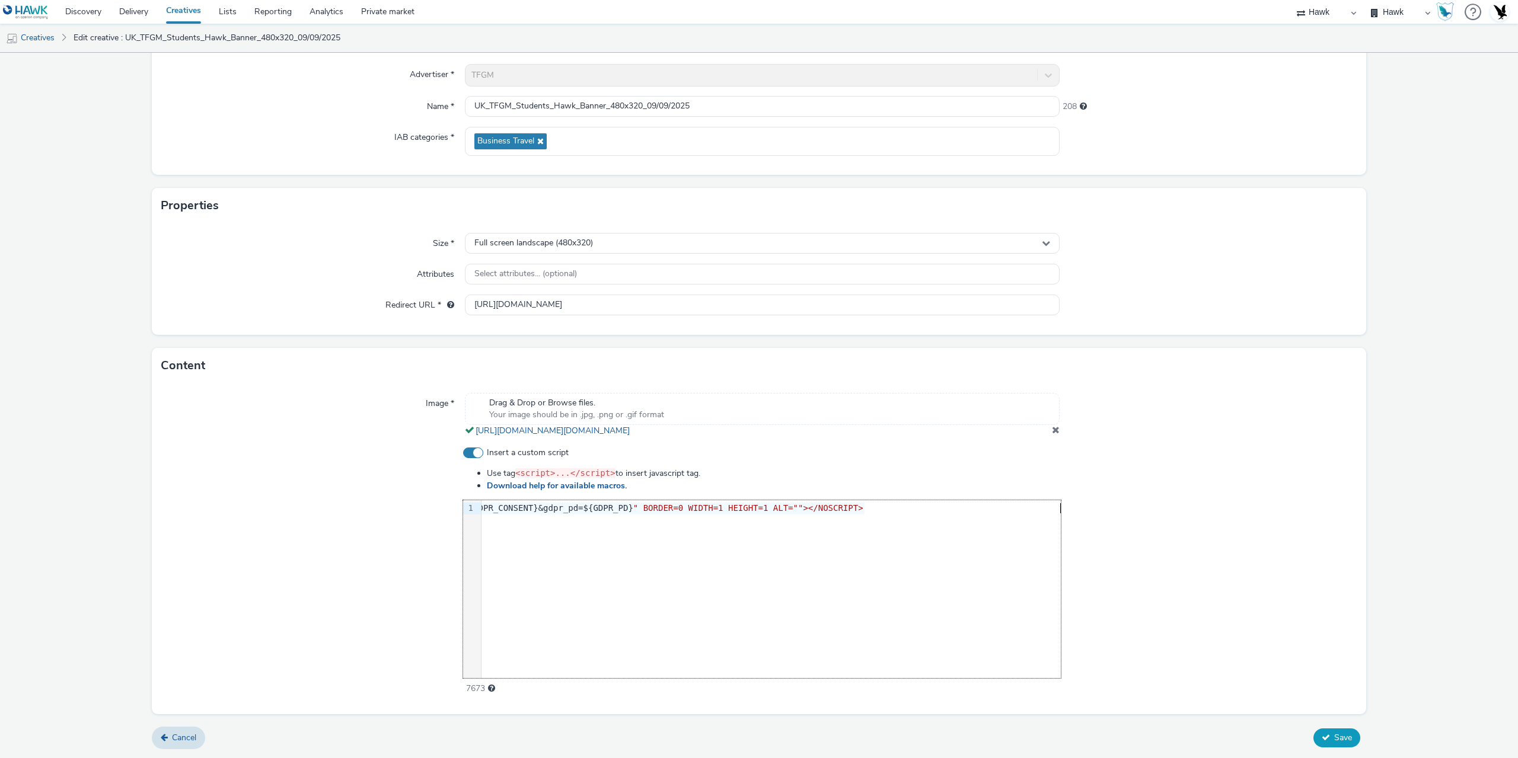
click at [1334, 735] on span "Save" at bounding box center [1343, 737] width 18 height 11
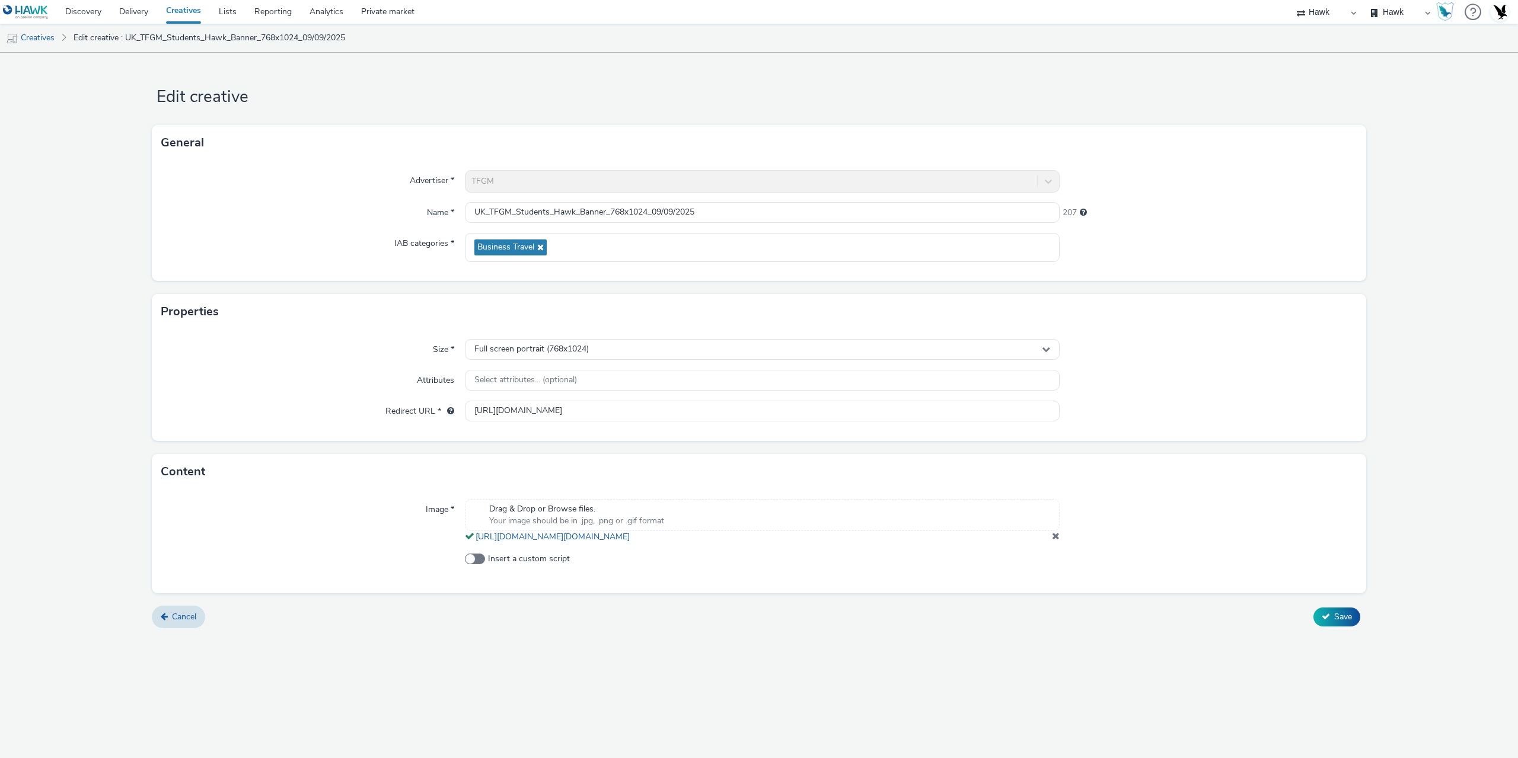
select select "11a7df10-284f-415c-b52a-427acf4c31ae"
click at [542, 565] on span "Insert a custom script" at bounding box center [529, 559] width 82 height 12
click at [472, 563] on input "Insert a custom script" at bounding box center [469, 559] width 8 height 8
checkbox input "true"
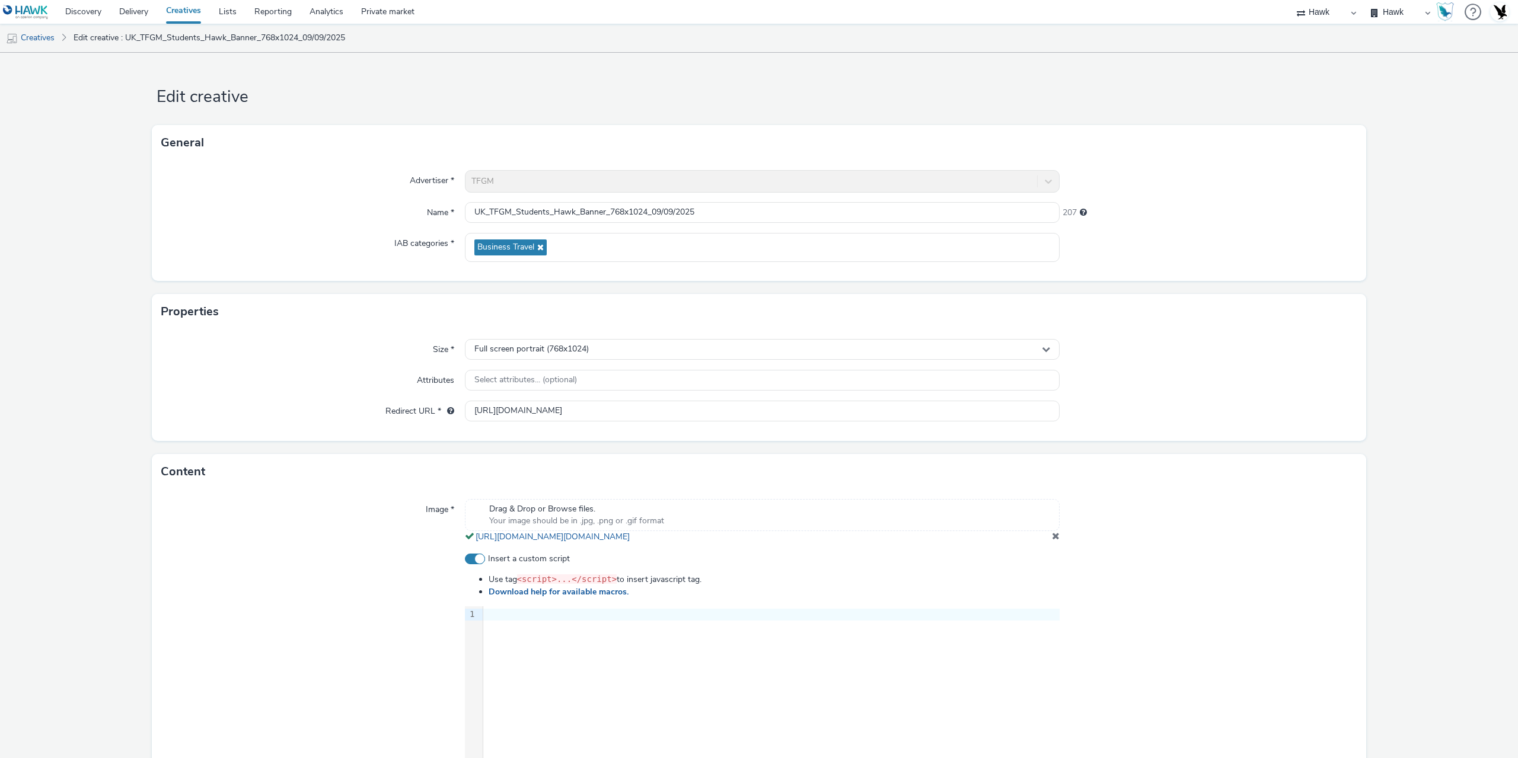
click at [547, 700] on div "9 1 ›" at bounding box center [762, 695] width 595 height 178
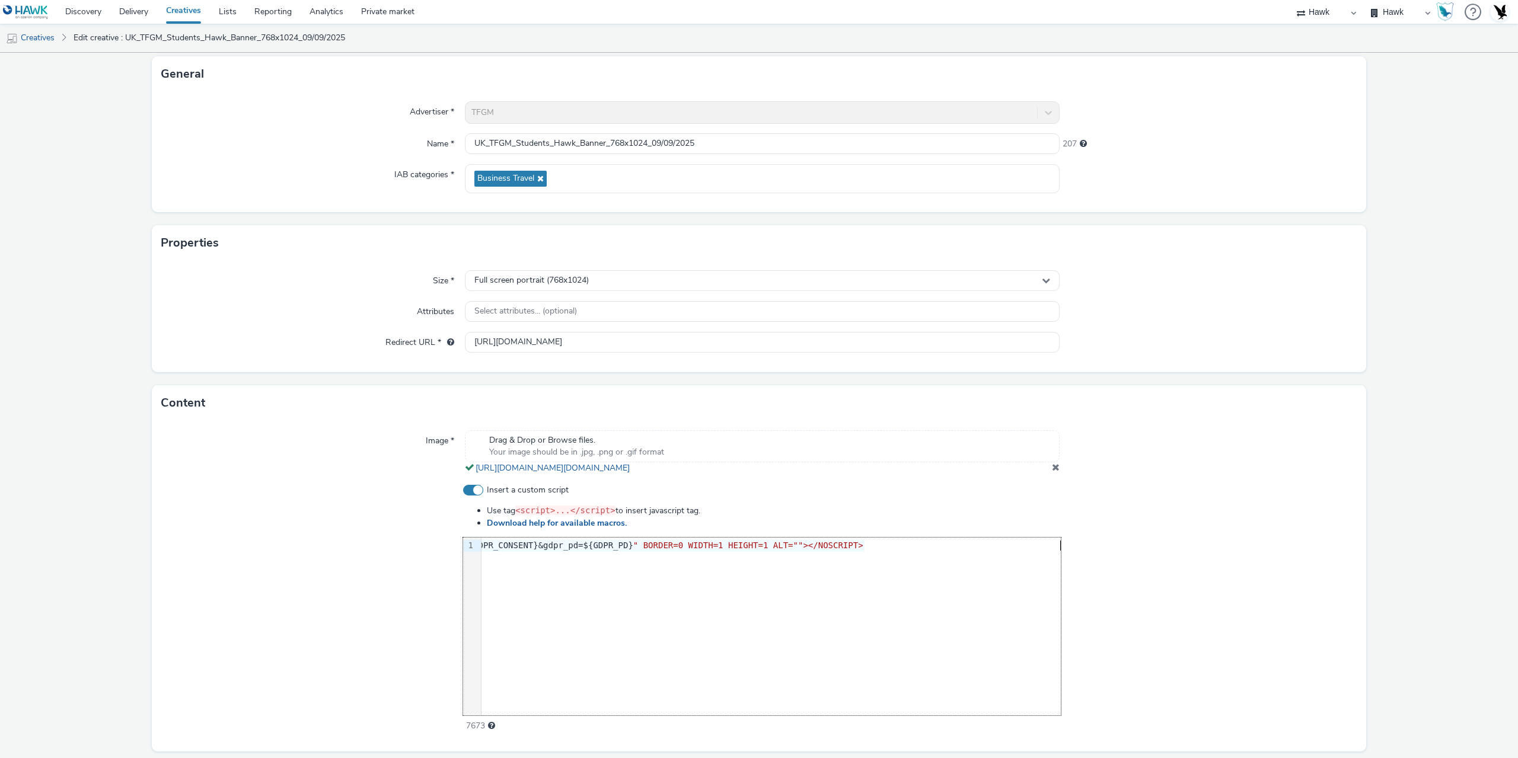
scroll to position [117, 0]
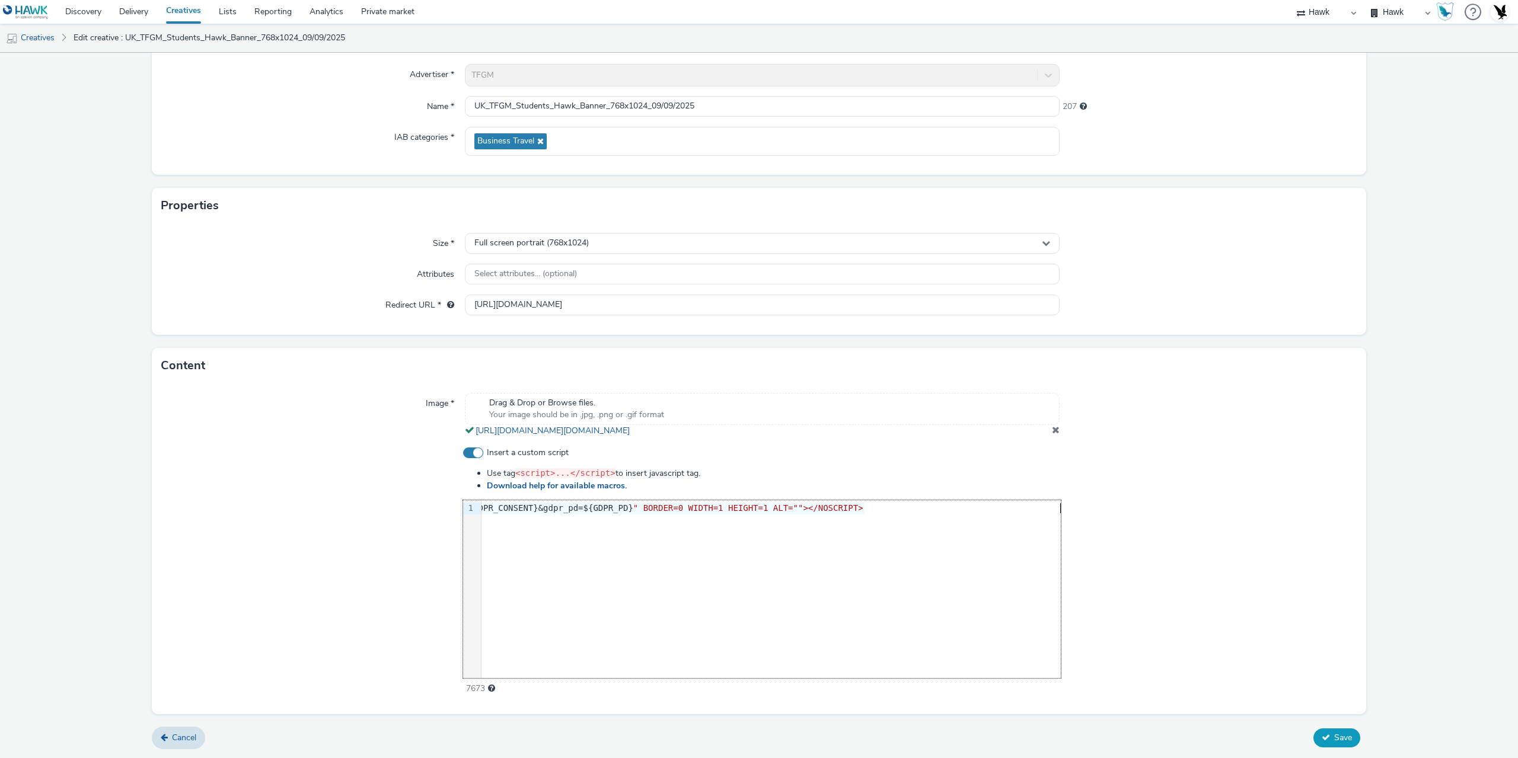
click at [1320, 732] on button "Save" at bounding box center [1336, 738] width 47 height 19
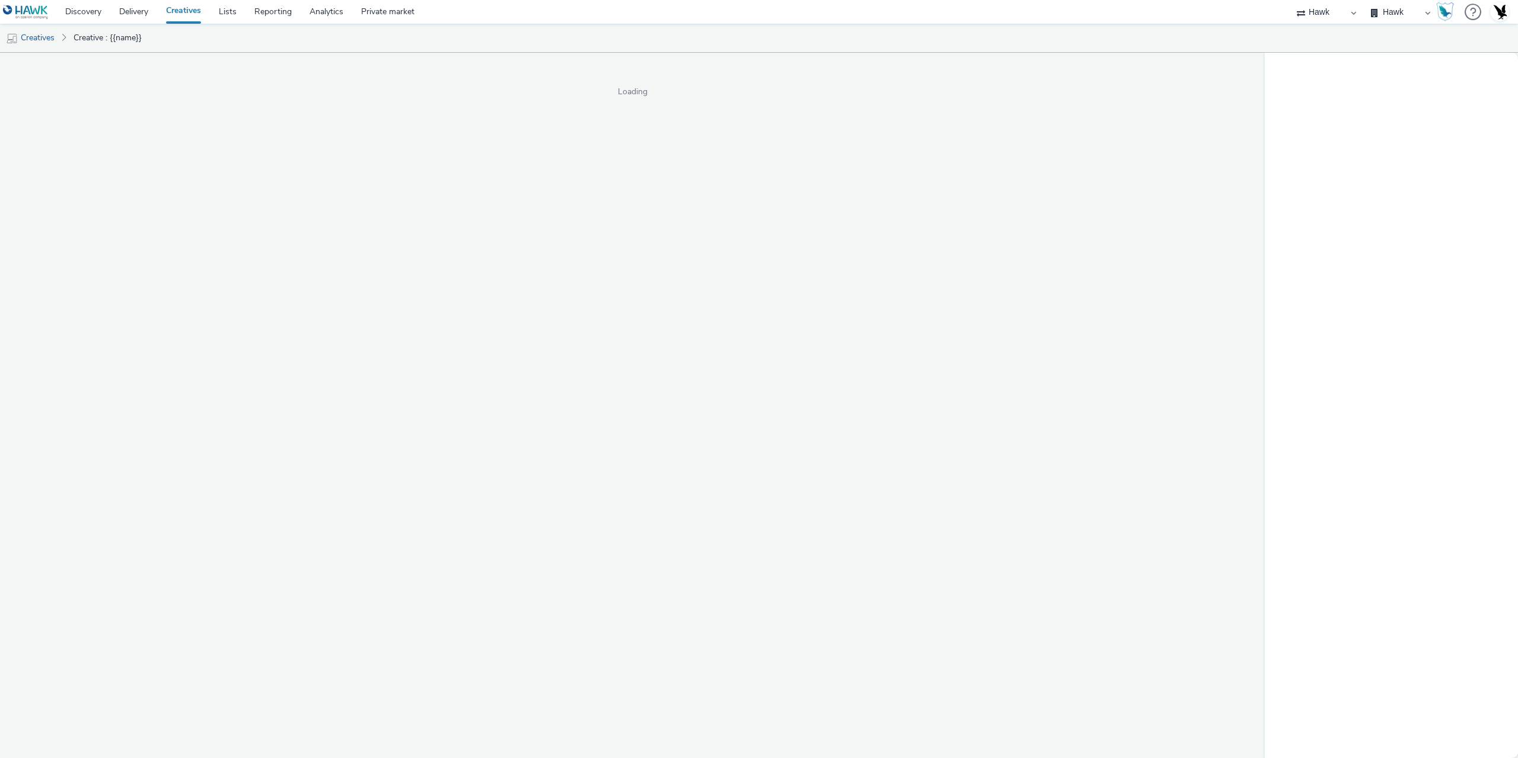
select select "11a7df10-284f-415c-b52a-427acf4c31ae"
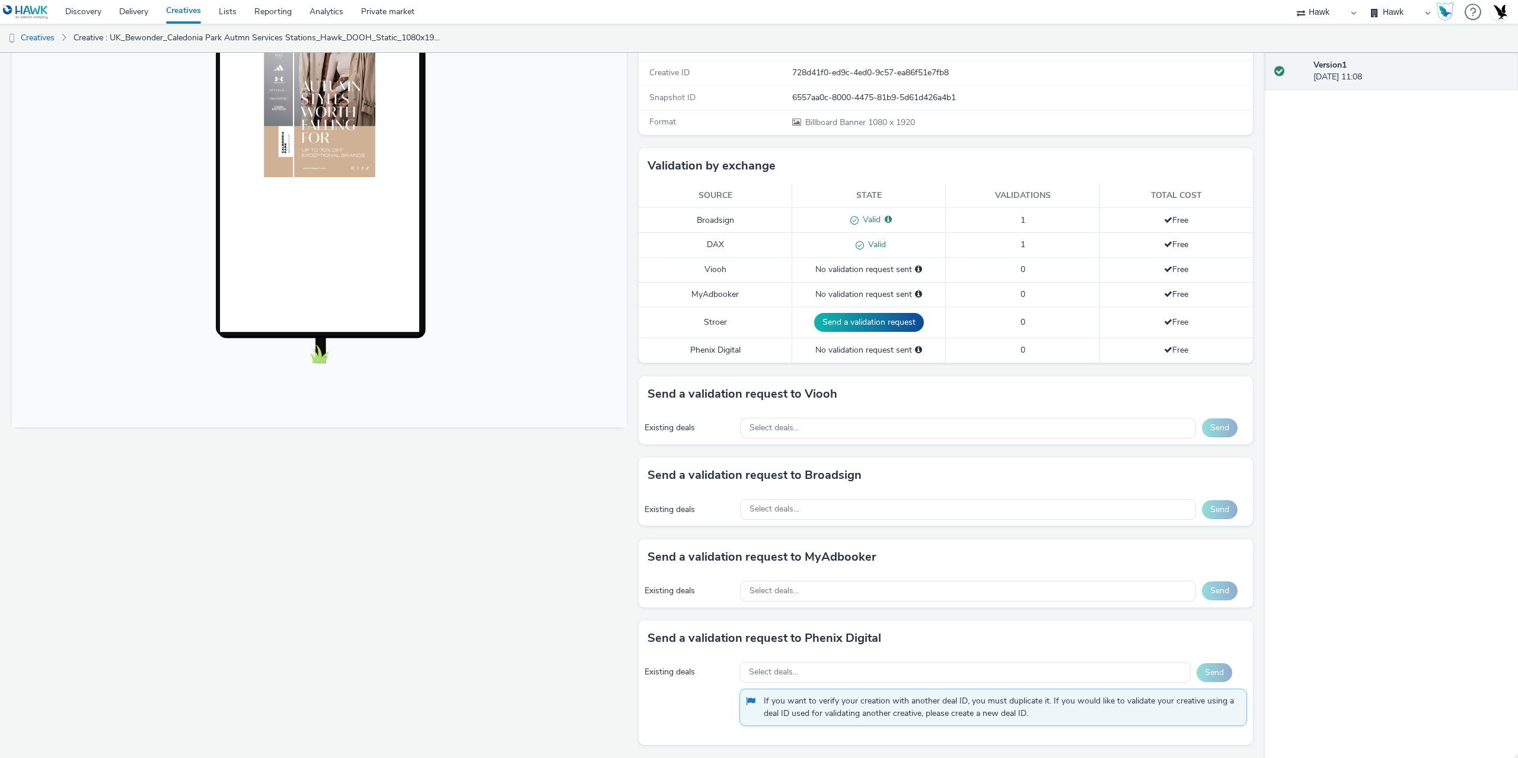
scroll to position [200, 0]
drag, startPoint x: 602, startPoint y: 412, endPoint x: 470, endPoint y: 615, distance: 242.9
click at [470, 615] on div "Fullscreen" at bounding box center [322, 350] width 621 height 818
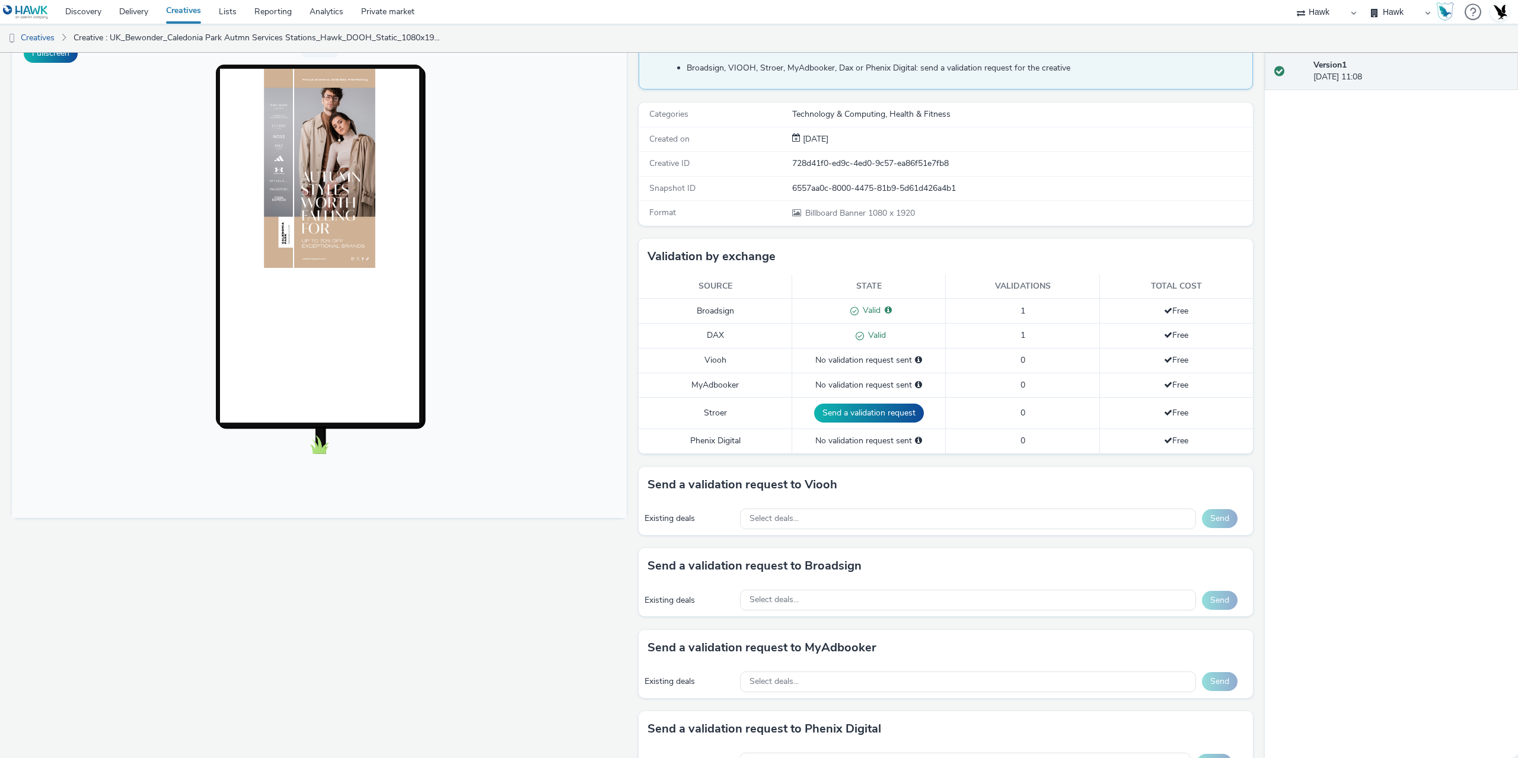
scroll to position [0, 0]
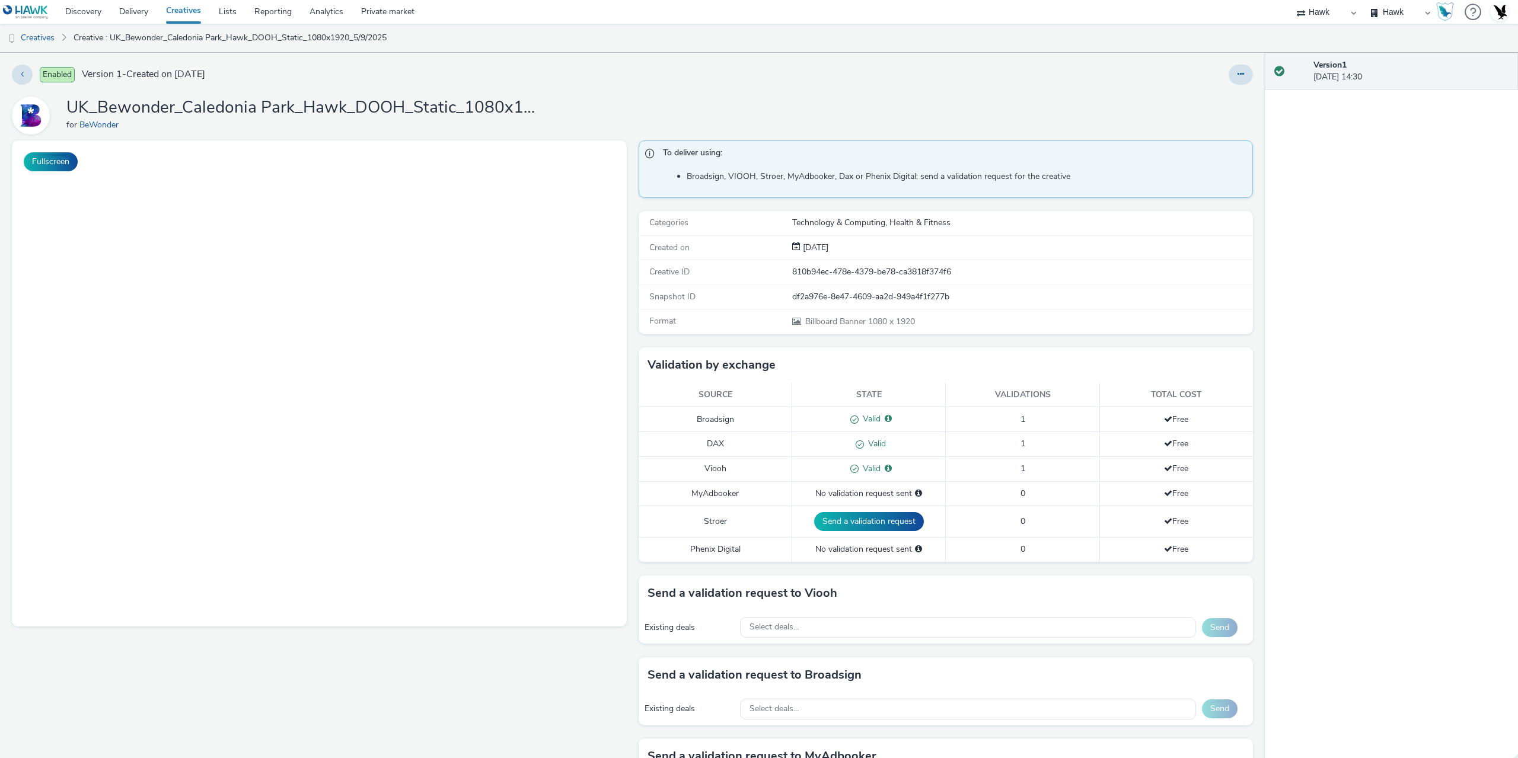
select select "11a7df10-284f-415c-b52a-427acf4c31ae"
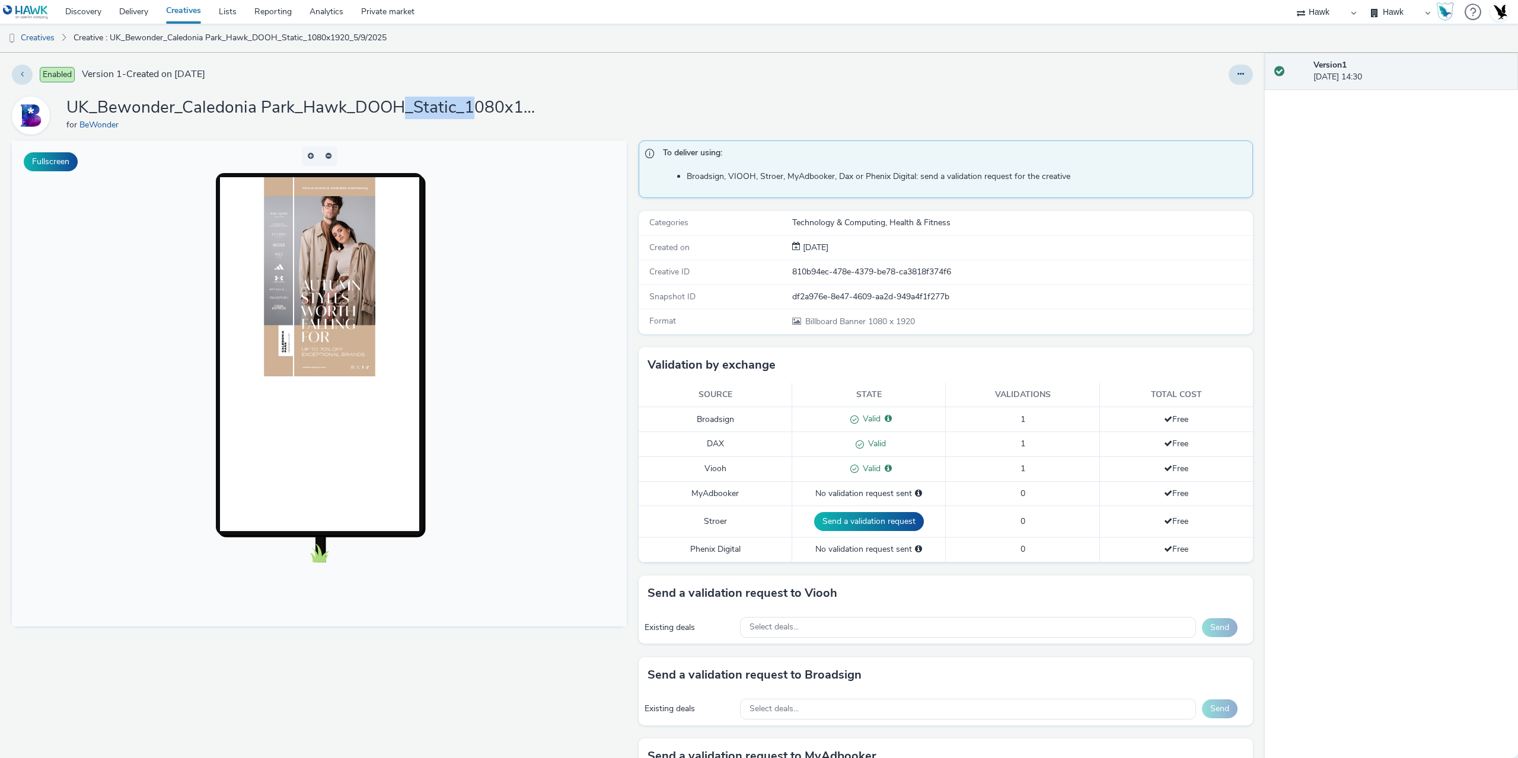
drag, startPoint x: 406, startPoint y: 97, endPoint x: 594, endPoint y: 96, distance: 188.5
click at [526, 99] on h1 "UK_Bewonder_Caledonia Park_Hawk_DOOH_Static_1080x1920_5/9/2025" at bounding box center [303, 108] width 474 height 23
click at [688, 84] on div "Enabled Version 1 - Created on [DATE]" at bounding box center [384, 75] width 745 height 20
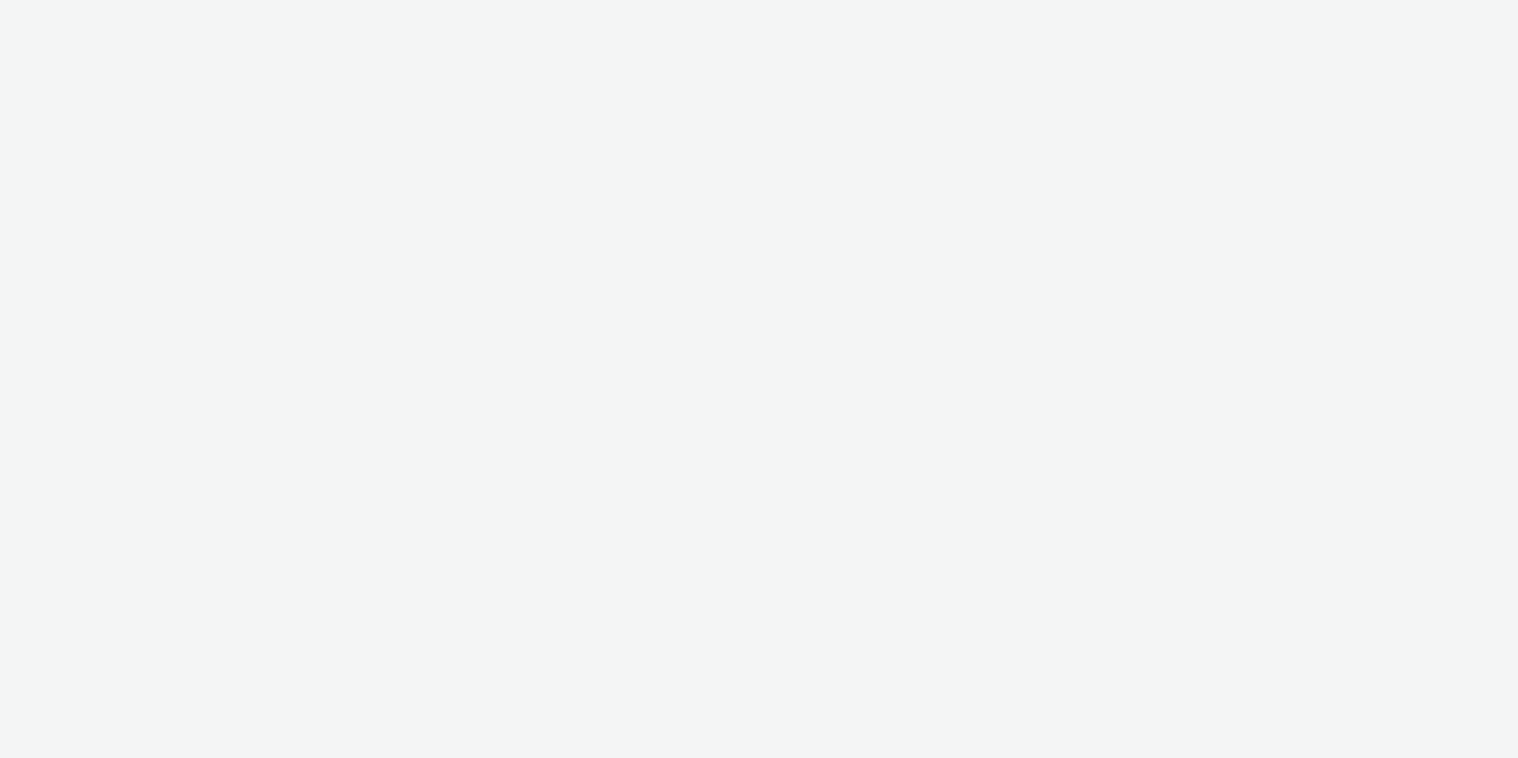
select select "11a7df10-284f-415c-b52a-427acf4c31ae"
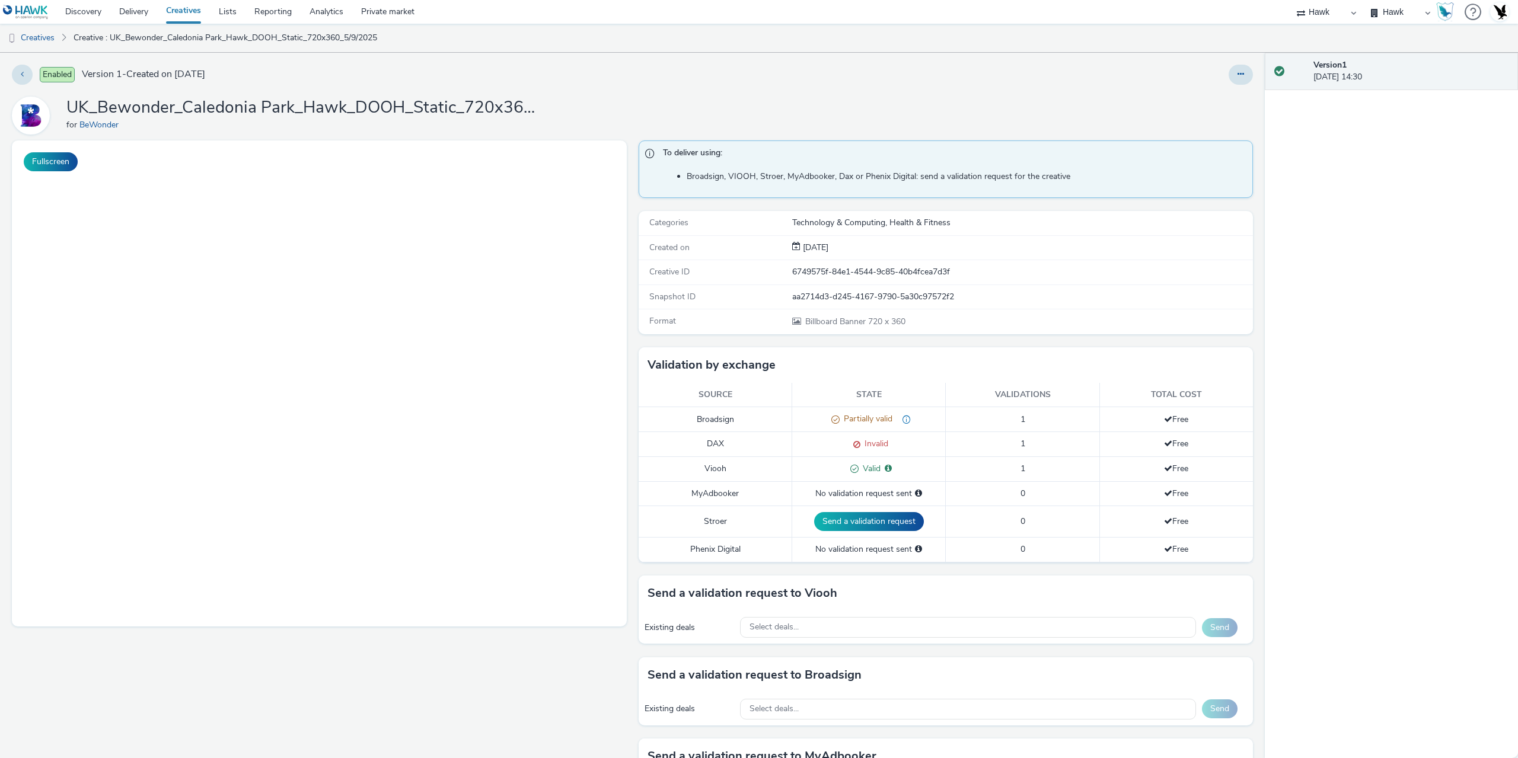
select select "11a7df10-284f-415c-b52a-427acf4c31ae"
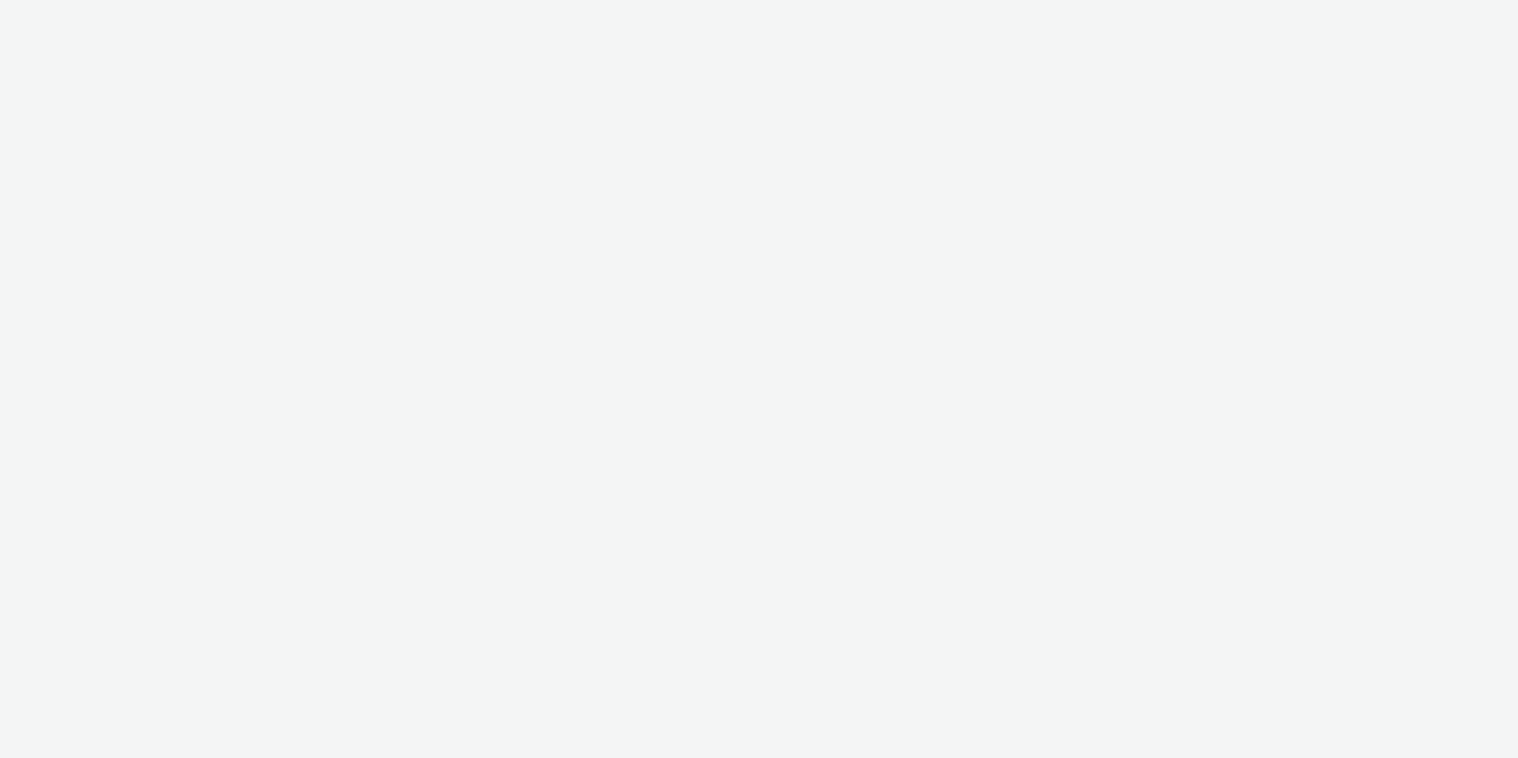
select select "11a7df10-284f-415c-b52a-427acf4c31ae"
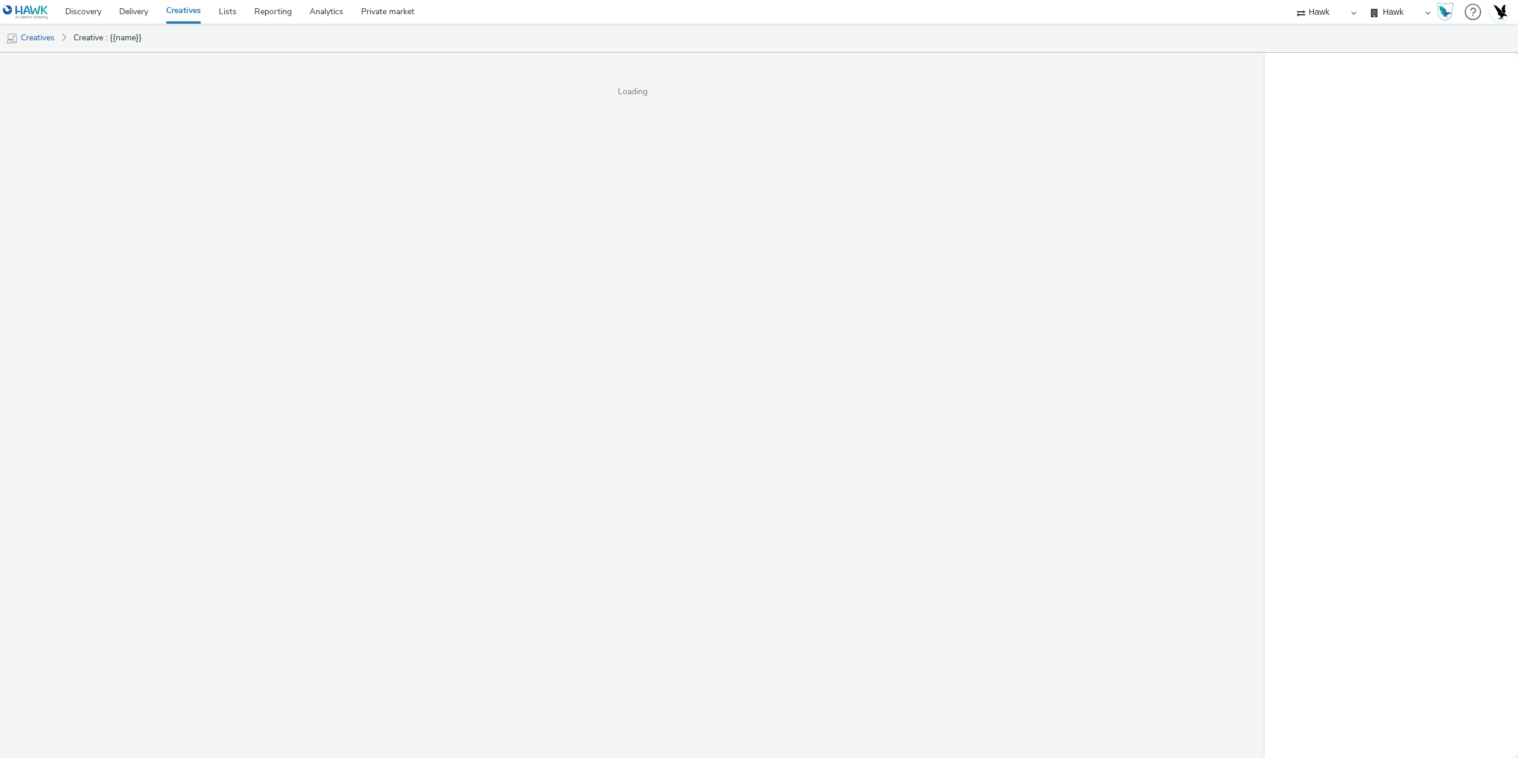
select select "11a7df10-284f-415c-b52a-427acf4c31ae"
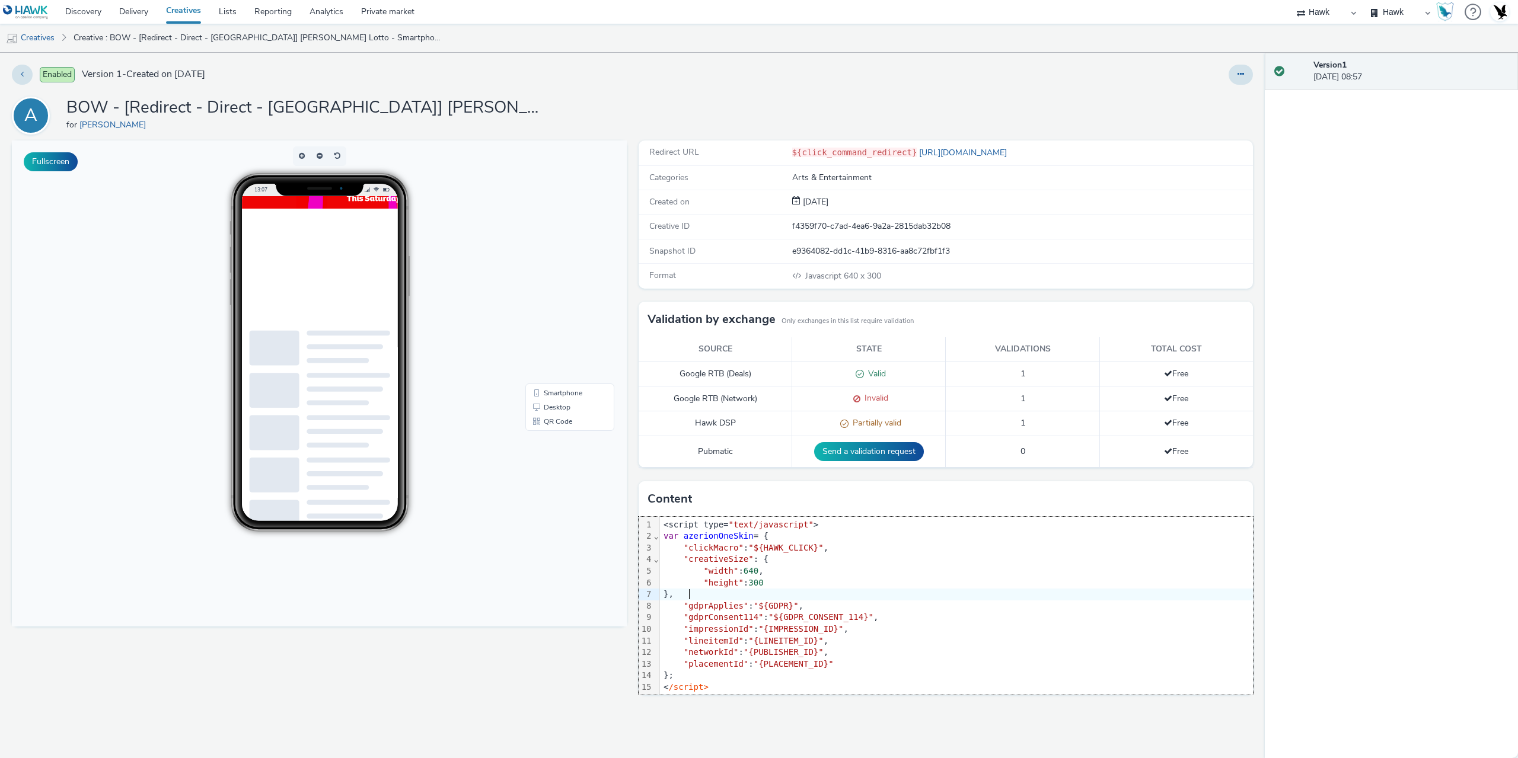
drag, startPoint x: 787, startPoint y: 593, endPoint x: 525, endPoint y: 660, distance: 271.2
click at [525, 660] on div "Fullscreen" at bounding box center [322, 450] width 621 height 618
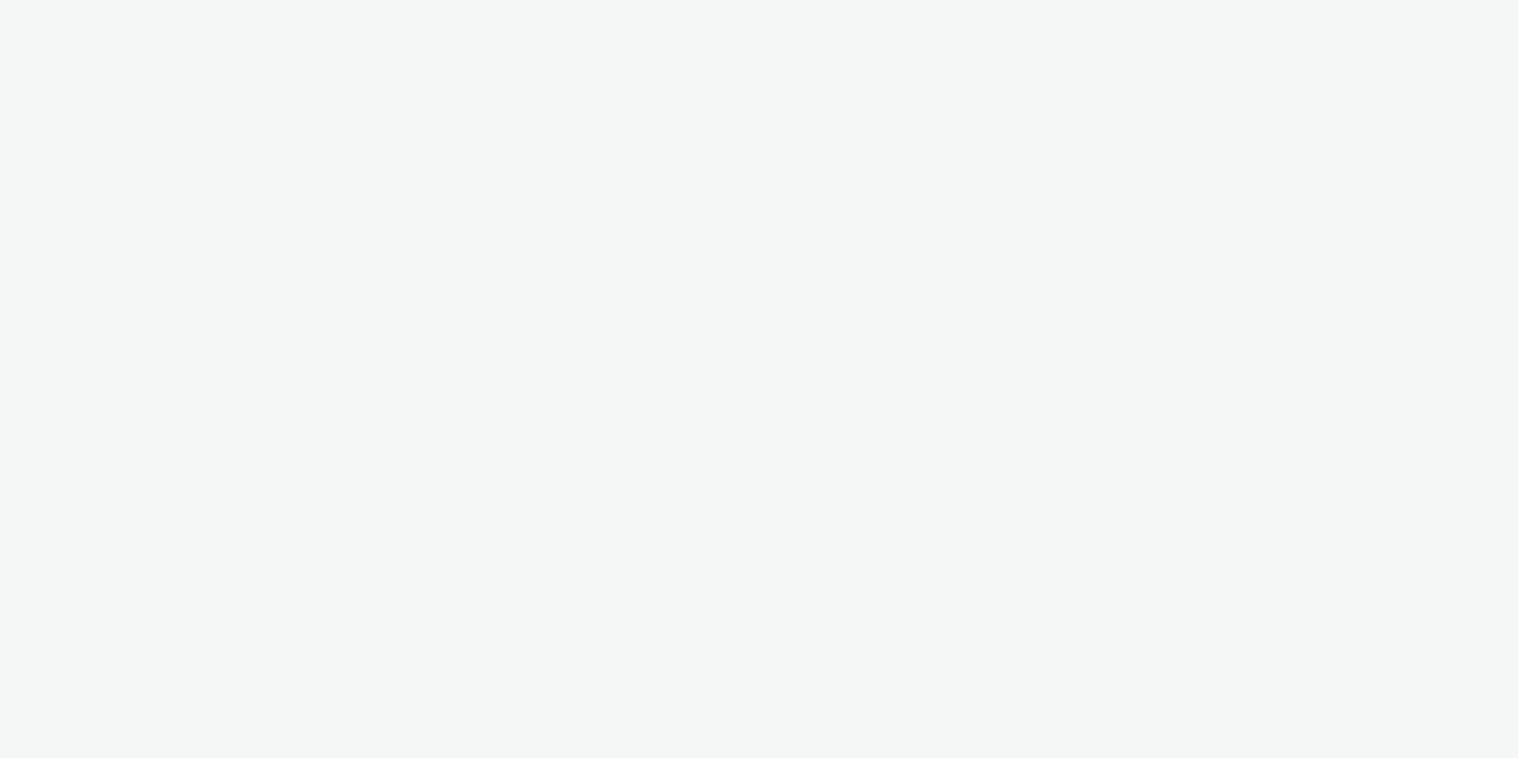
select select "11a7df10-284f-415c-b52a-427acf4c31ae"
